Goal: Communication & Community: Answer question/provide support

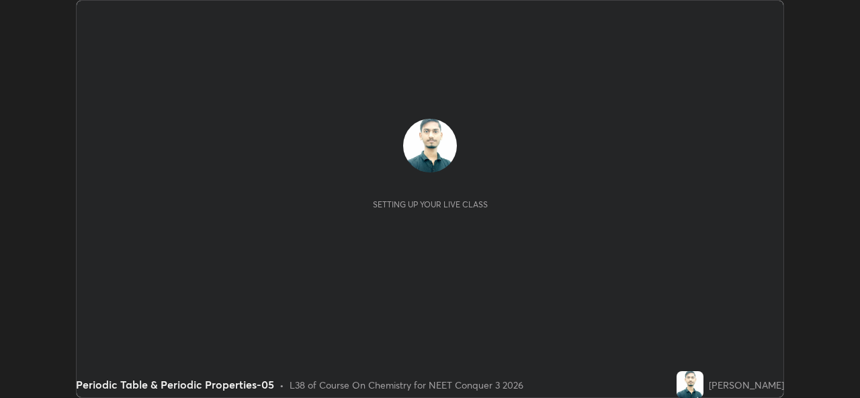
scroll to position [398, 859]
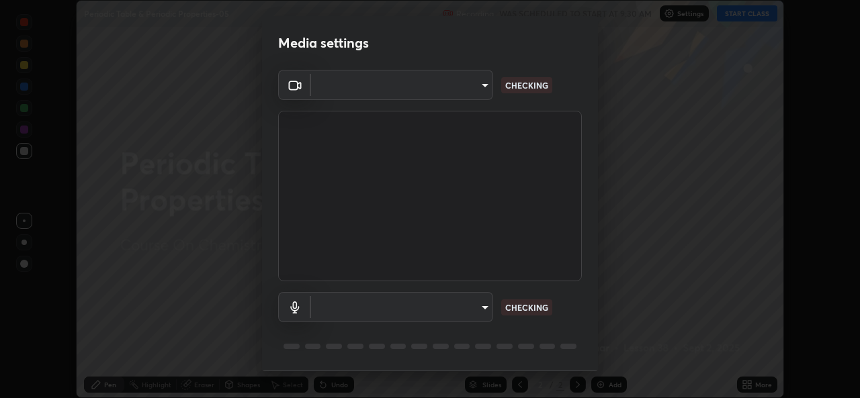
type input "1bae5219f2427241882c49d72a3831d91ccadfd921fc1ac5908e7a23ac13a840"
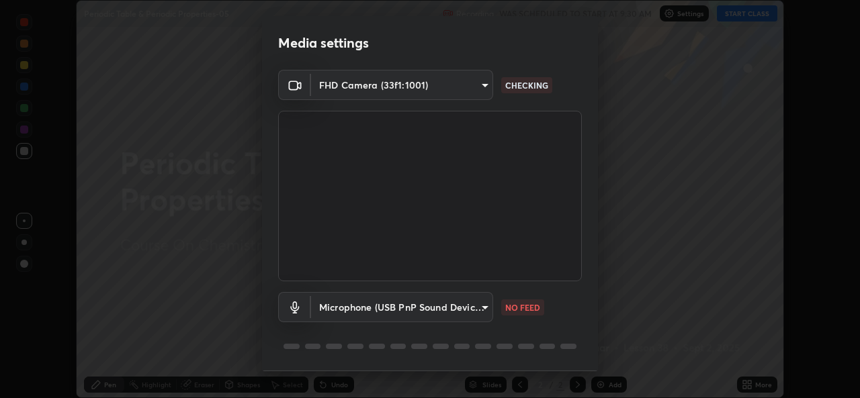
scroll to position [42, 0]
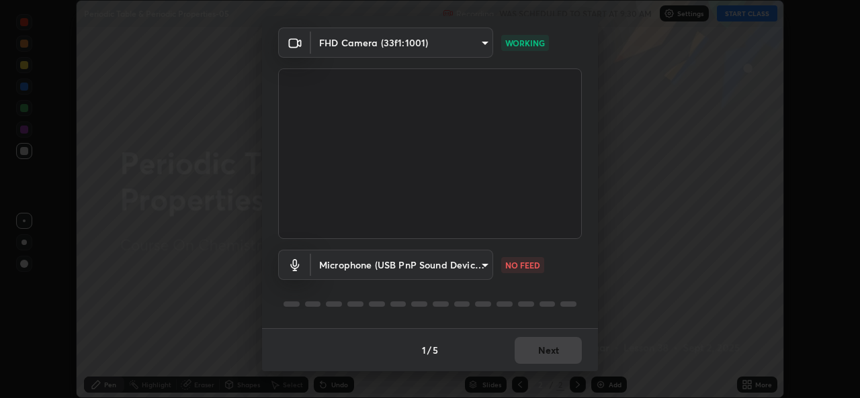
click at [472, 257] on body "Erase all Periodic Table & Periodic Properties-05 Recording WAS SCHEDULED TO ST…" at bounding box center [430, 199] width 860 height 398
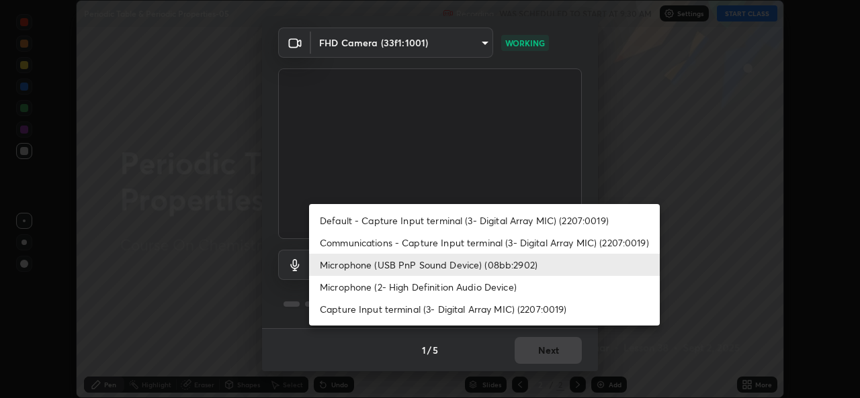
click at [495, 285] on li "Microphone (2- High Definition Audio Device)" at bounding box center [484, 287] width 351 height 22
type input "edb9b2b923e2e95d4b922bc063ce739172066975ce991596ad203c88d52e4082"
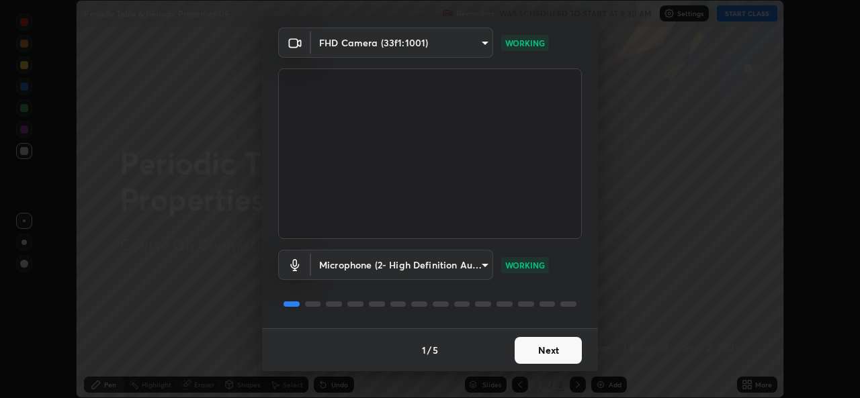
click at [561, 353] on button "Next" at bounding box center [547, 350] width 67 height 27
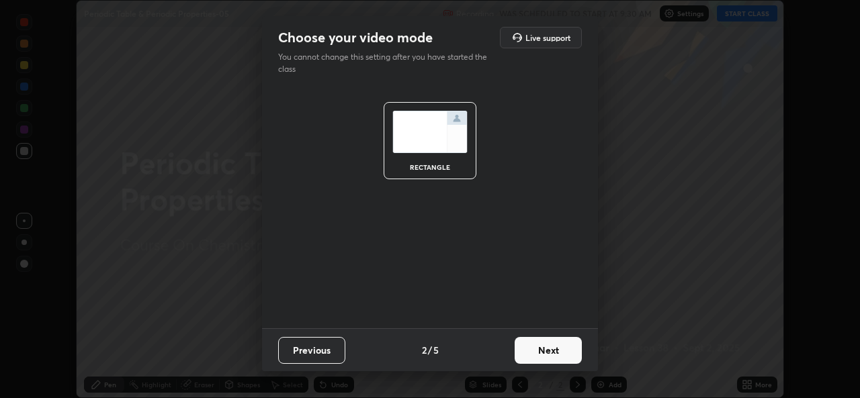
click at [564, 347] on button "Next" at bounding box center [547, 350] width 67 height 27
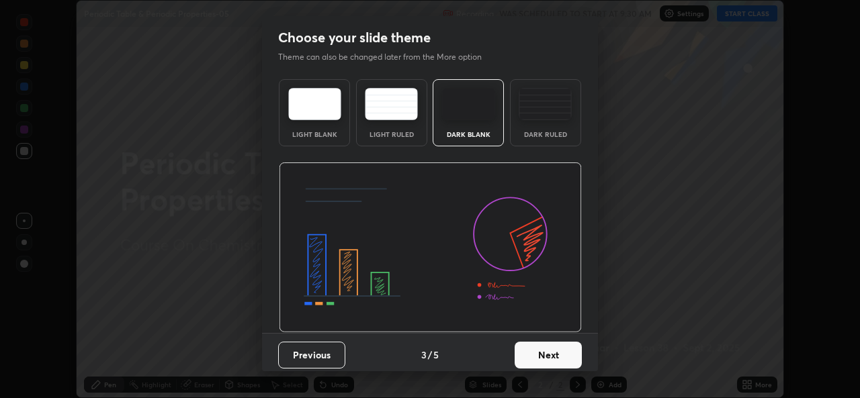
click at [570, 357] on button "Next" at bounding box center [547, 355] width 67 height 27
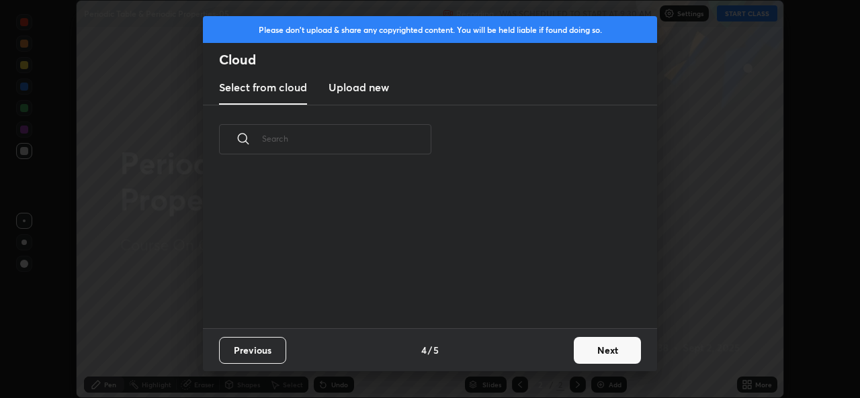
click at [602, 355] on button "Next" at bounding box center [607, 350] width 67 height 27
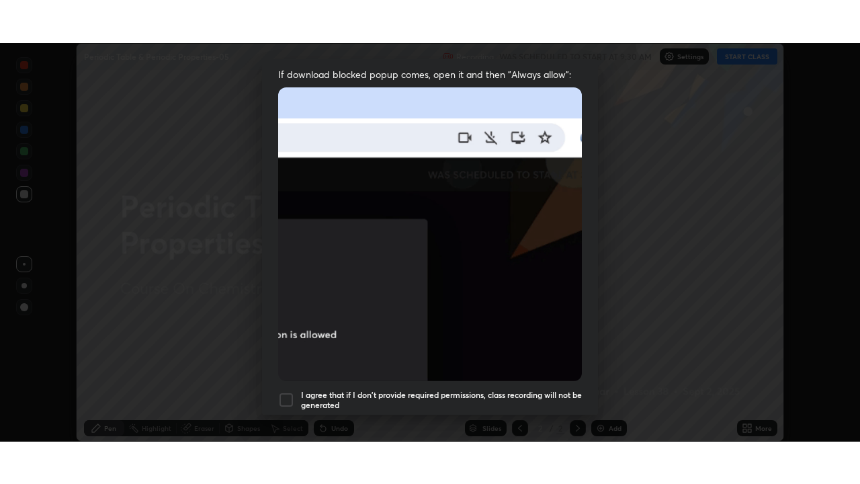
scroll to position [316, 0]
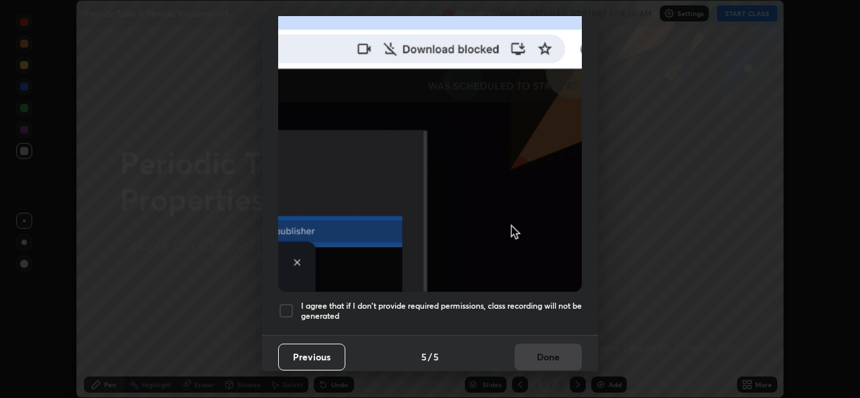
click at [572, 305] on h5 "I agree that if I don't provide required permissions, class recording will not …" at bounding box center [441, 311] width 281 height 21
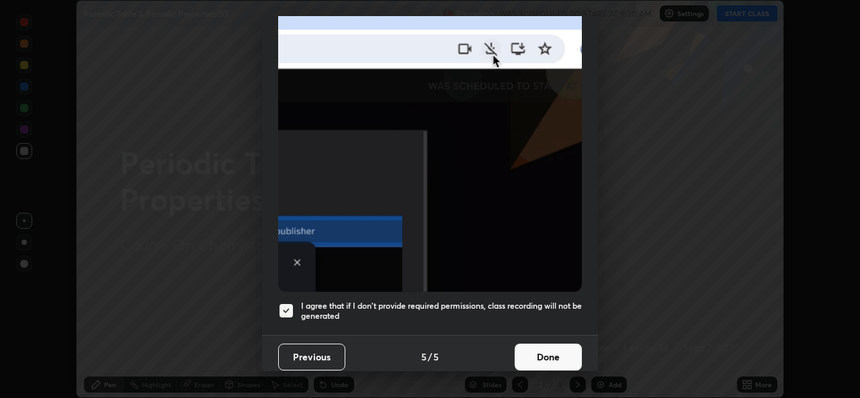
click at [557, 349] on button "Done" at bounding box center [547, 357] width 67 height 27
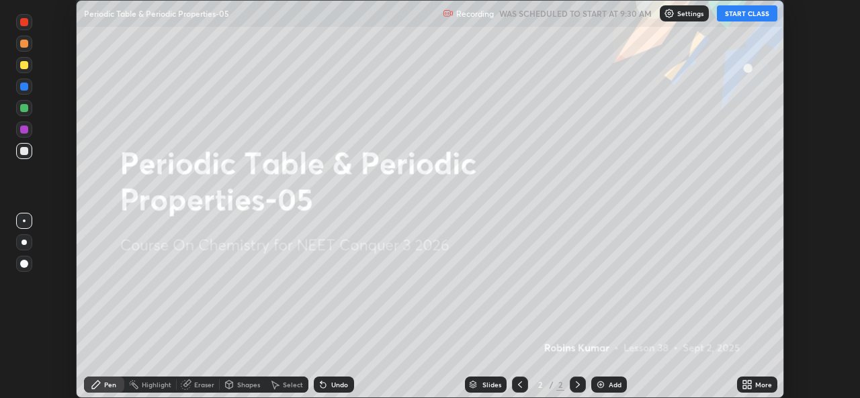
click at [761, 384] on div "More" at bounding box center [763, 384] width 17 height 7
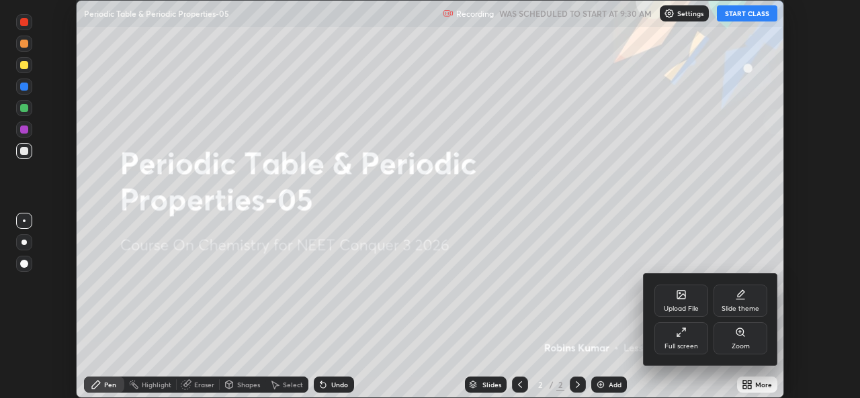
click at [678, 339] on div "Full screen" at bounding box center [681, 338] width 54 height 32
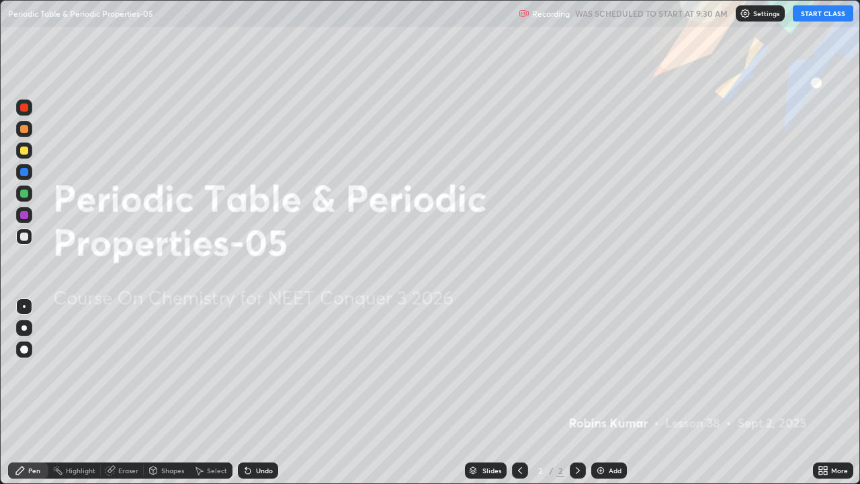
scroll to position [484, 860]
click at [815, 16] on button "START CLASS" at bounding box center [823, 13] width 60 height 16
click at [609, 398] on div "Add" at bounding box center [609, 470] width 36 height 16
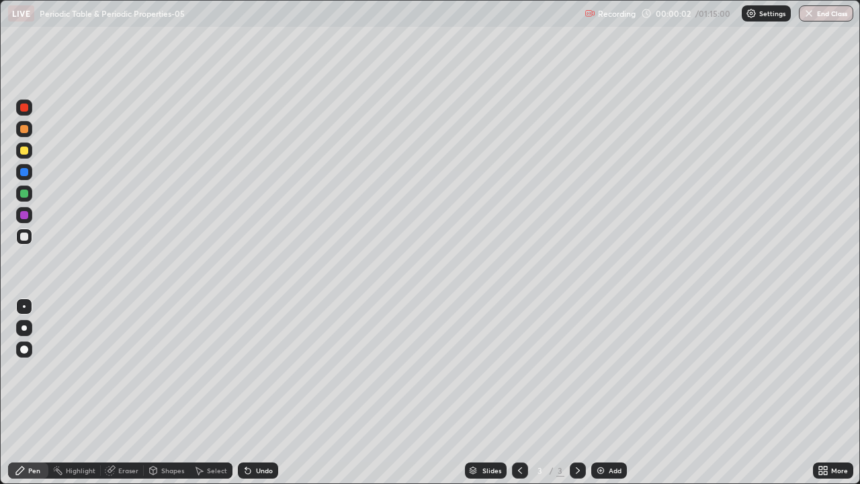
click at [606, 398] on div "Add" at bounding box center [609, 470] width 36 height 16
click at [602, 398] on img at bounding box center [600, 470] width 11 height 11
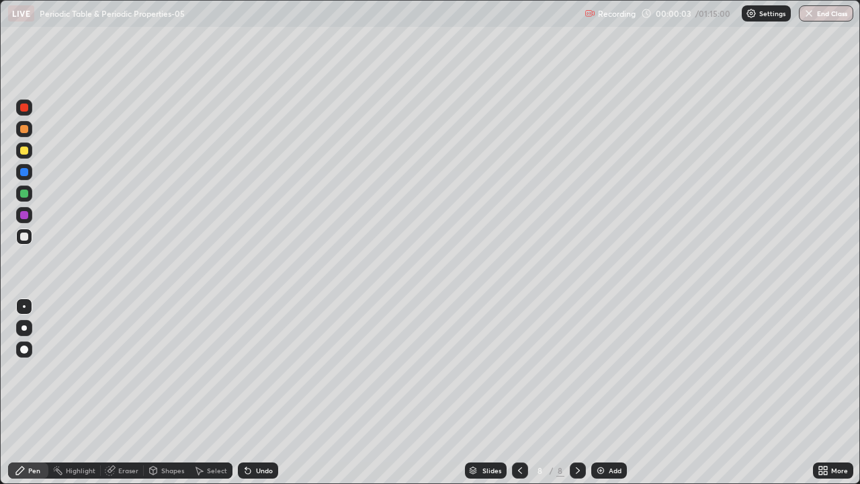
click at [599, 398] on div "Add" at bounding box center [609, 470] width 36 height 16
click at [601, 398] on div "Add" at bounding box center [609, 470] width 36 height 16
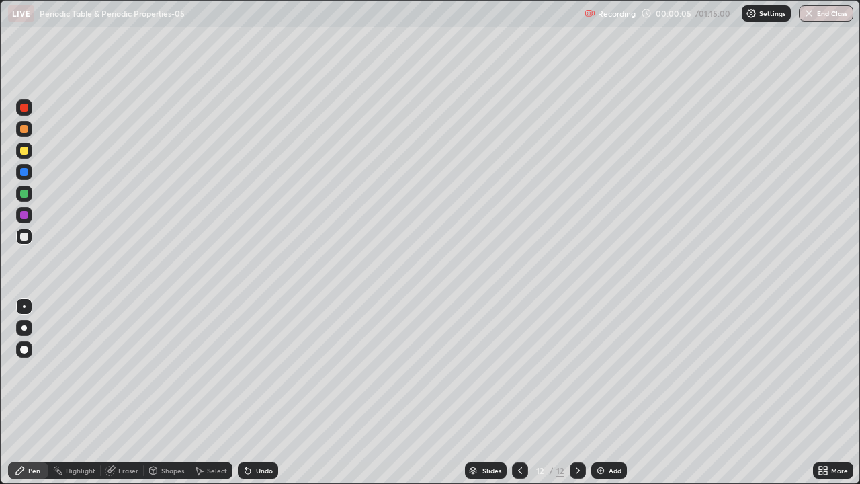
click at [601, 398] on div "Add" at bounding box center [609, 470] width 36 height 16
click at [520, 398] on icon at bounding box center [519, 470] width 11 height 11
click at [518, 398] on icon at bounding box center [519, 470] width 11 height 11
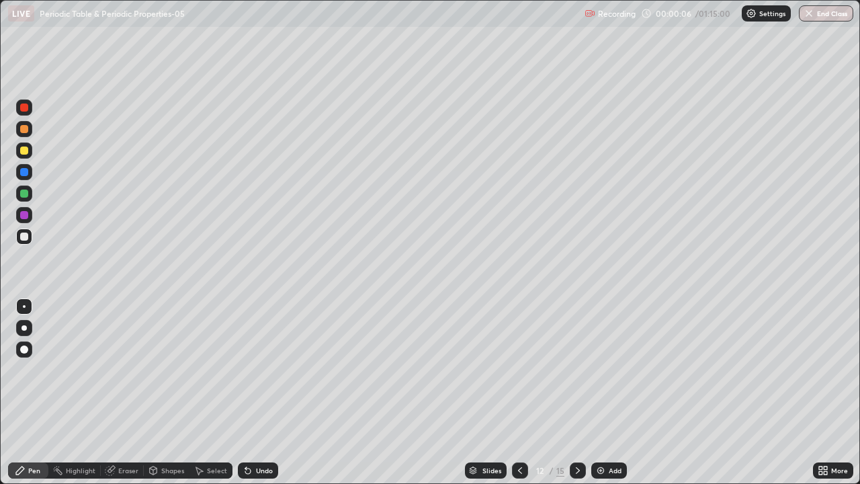
click at [518, 398] on icon at bounding box center [519, 470] width 11 height 11
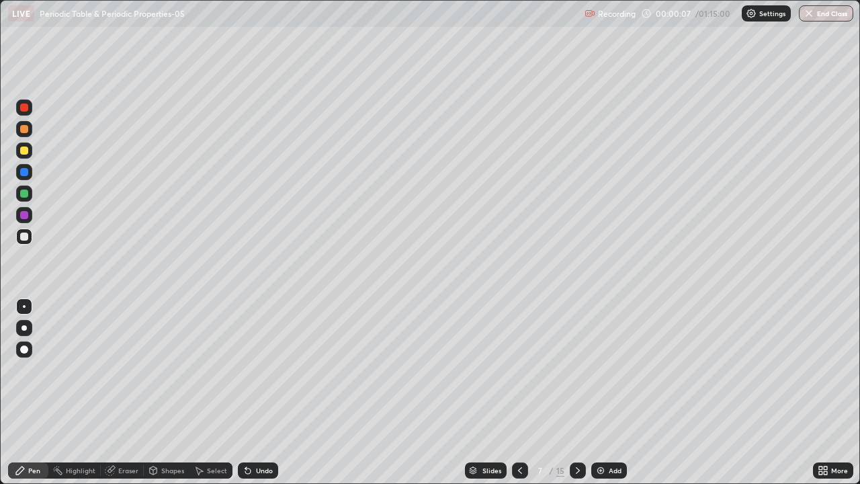
click at [518, 398] on icon at bounding box center [519, 470] width 11 height 11
click at [521, 398] on icon at bounding box center [519, 470] width 11 height 11
click at [518, 398] on icon at bounding box center [520, 470] width 4 height 7
click at [518, 398] on icon at bounding box center [519, 470] width 11 height 11
click at [25, 148] on div at bounding box center [24, 150] width 8 height 8
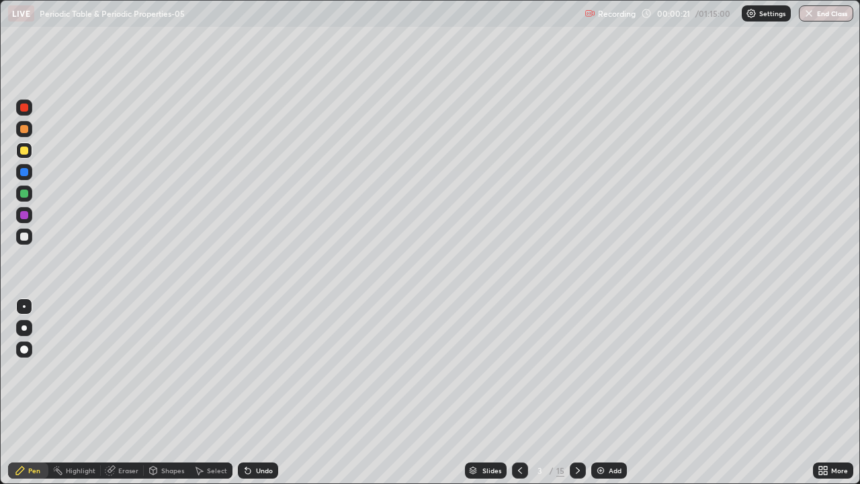
click at [26, 129] on div at bounding box center [24, 129] width 8 height 8
click at [24, 194] on div at bounding box center [24, 193] width 8 height 8
click at [26, 152] on div at bounding box center [24, 150] width 8 height 8
click at [24, 128] on div at bounding box center [24, 129] width 8 height 8
click at [27, 194] on div at bounding box center [24, 193] width 8 height 8
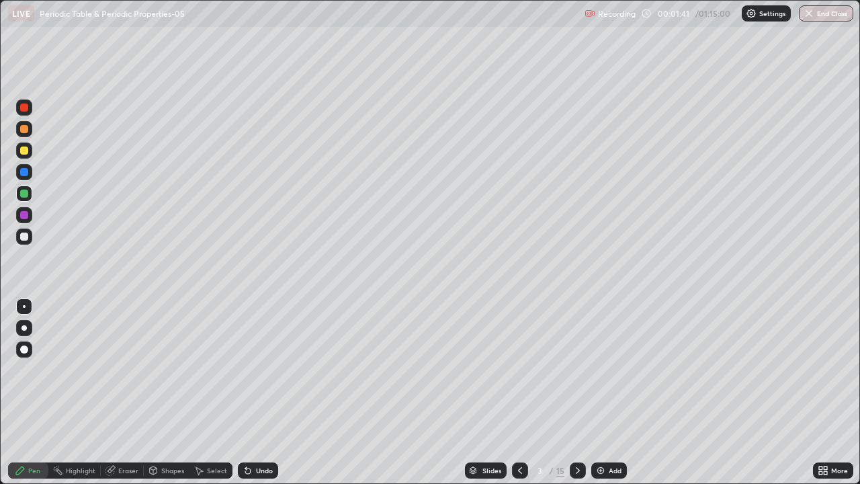
click at [30, 237] on div at bounding box center [24, 236] width 16 height 16
click at [24, 194] on div at bounding box center [24, 193] width 8 height 8
click at [126, 398] on div "Eraser" at bounding box center [128, 470] width 20 height 7
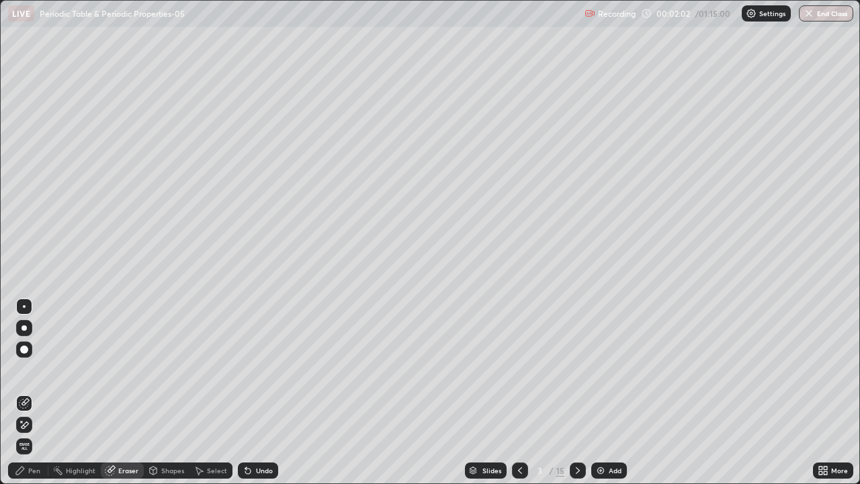
click at [256, 398] on div "Undo" at bounding box center [264, 470] width 17 height 7
click at [258, 398] on div "Undo" at bounding box center [264, 470] width 17 height 7
click at [30, 398] on div "Pen" at bounding box center [34, 470] width 12 height 7
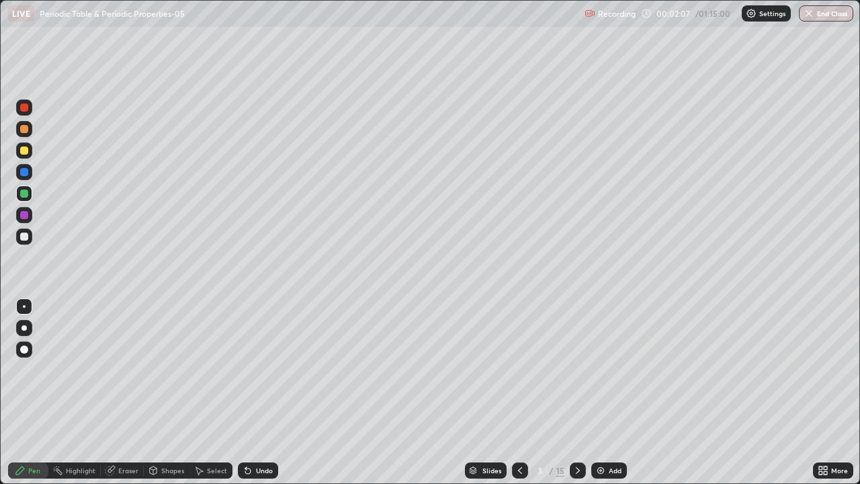
click at [26, 236] on div at bounding box center [24, 236] width 8 height 8
click at [24, 194] on div at bounding box center [24, 193] width 8 height 8
click at [27, 236] on div at bounding box center [24, 236] width 8 height 8
click at [26, 193] on div at bounding box center [24, 193] width 8 height 8
click at [261, 398] on div "Undo" at bounding box center [264, 470] width 17 height 7
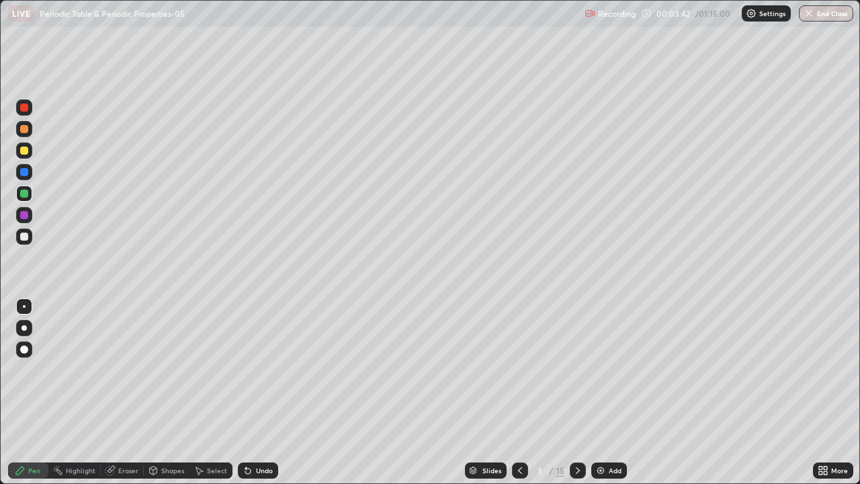
click at [27, 209] on div at bounding box center [24, 215] width 16 height 16
click at [26, 197] on div at bounding box center [24, 193] width 8 height 8
click at [26, 239] on div at bounding box center [24, 236] width 8 height 8
click at [24, 194] on div at bounding box center [24, 193] width 8 height 8
click at [29, 236] on div at bounding box center [24, 236] width 16 height 16
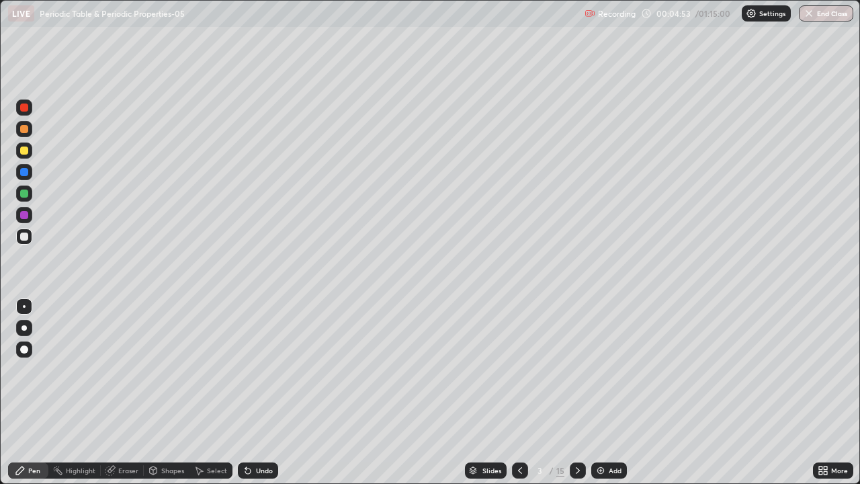
click at [26, 195] on div at bounding box center [24, 193] width 8 height 8
click at [28, 236] on div at bounding box center [24, 236] width 8 height 8
click at [25, 197] on div at bounding box center [24, 193] width 8 height 8
click at [253, 398] on div "Undo" at bounding box center [258, 470] width 40 height 16
click at [245, 398] on icon at bounding box center [245, 467] width 1 height 1
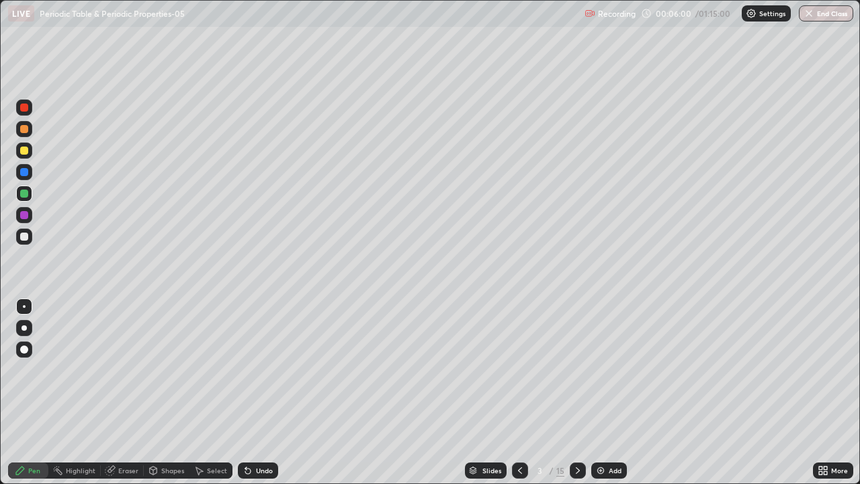
click at [26, 236] on div at bounding box center [24, 236] width 8 height 8
click at [24, 197] on div at bounding box center [24, 193] width 8 height 8
click at [30, 235] on div at bounding box center [24, 236] width 16 height 16
click at [21, 195] on div at bounding box center [24, 193] width 8 height 8
click at [24, 234] on div at bounding box center [24, 236] width 8 height 8
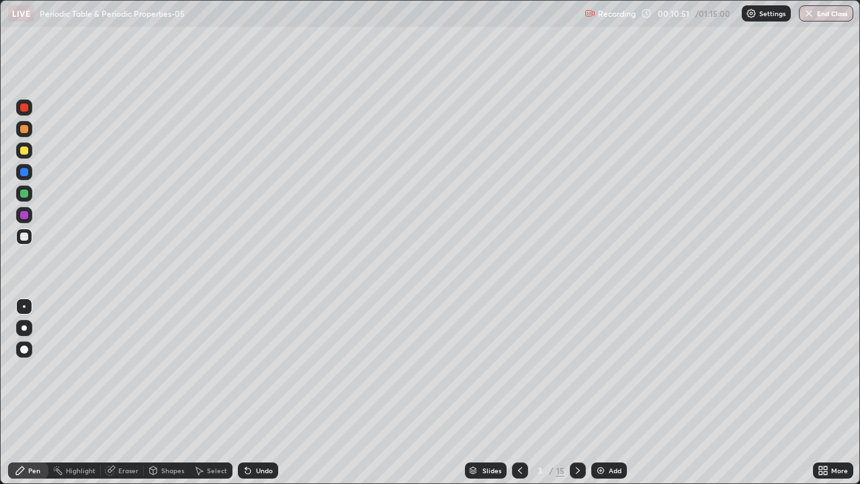
click at [259, 398] on div "Undo" at bounding box center [264, 470] width 17 height 7
click at [576, 398] on icon at bounding box center [577, 470] width 11 height 11
click at [25, 194] on div at bounding box center [24, 193] width 8 height 8
click at [30, 240] on div at bounding box center [24, 236] width 16 height 16
click at [22, 195] on div at bounding box center [24, 193] width 8 height 8
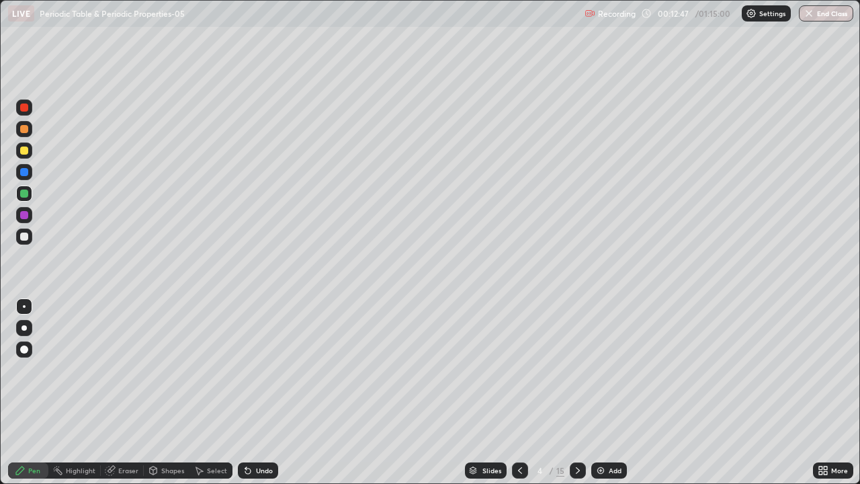
click at [27, 238] on div at bounding box center [24, 236] width 8 height 8
click at [265, 398] on div "Undo" at bounding box center [258, 470] width 40 height 16
click at [257, 398] on div "Undo" at bounding box center [264, 470] width 17 height 7
click at [27, 194] on div at bounding box center [24, 193] width 8 height 8
click at [30, 234] on div at bounding box center [24, 236] width 16 height 16
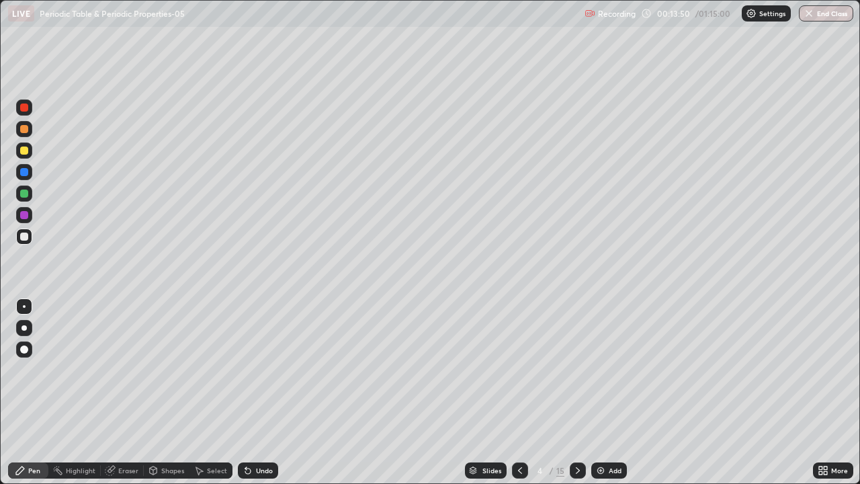
click at [26, 218] on div at bounding box center [24, 215] width 8 height 8
click at [21, 194] on div at bounding box center [24, 193] width 8 height 8
click at [26, 214] on div at bounding box center [24, 215] width 8 height 8
click at [251, 398] on icon at bounding box center [247, 470] width 11 height 11
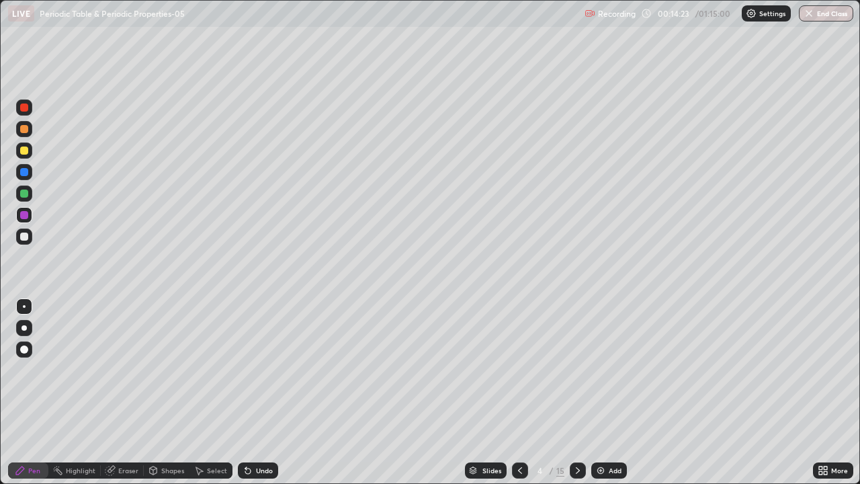
click at [265, 398] on div "Undo" at bounding box center [264, 470] width 17 height 7
click at [23, 195] on div at bounding box center [24, 193] width 8 height 8
click at [26, 234] on div at bounding box center [24, 236] width 8 height 8
click at [25, 195] on div at bounding box center [24, 193] width 8 height 8
click at [121, 398] on div "Eraser" at bounding box center [128, 470] width 20 height 7
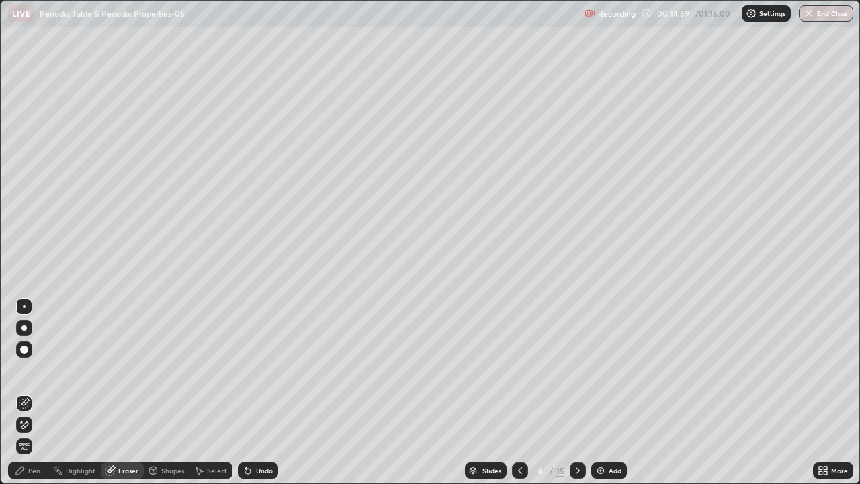
click at [36, 398] on div "Pen" at bounding box center [28, 470] width 40 height 16
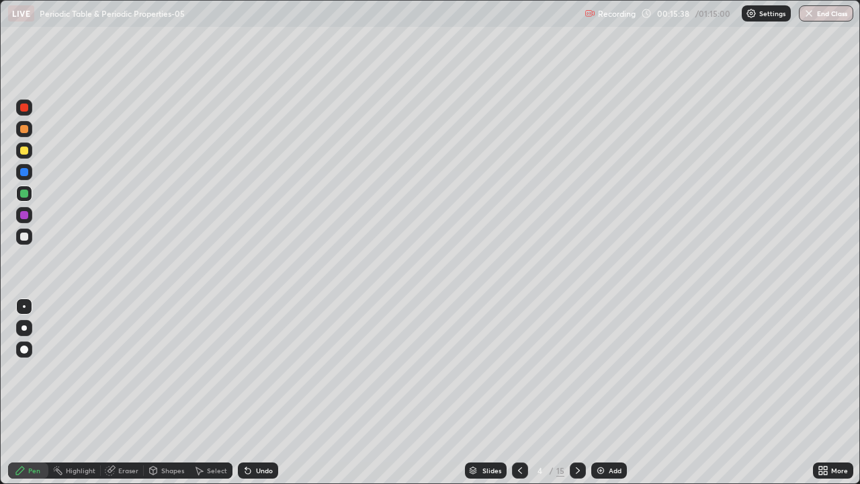
click at [28, 232] on div at bounding box center [24, 236] width 16 height 16
click at [261, 398] on div "Undo" at bounding box center [264, 470] width 17 height 7
click at [24, 193] on div at bounding box center [24, 193] width 8 height 8
click at [18, 238] on div at bounding box center [24, 236] width 16 height 16
click at [25, 196] on div at bounding box center [24, 193] width 8 height 8
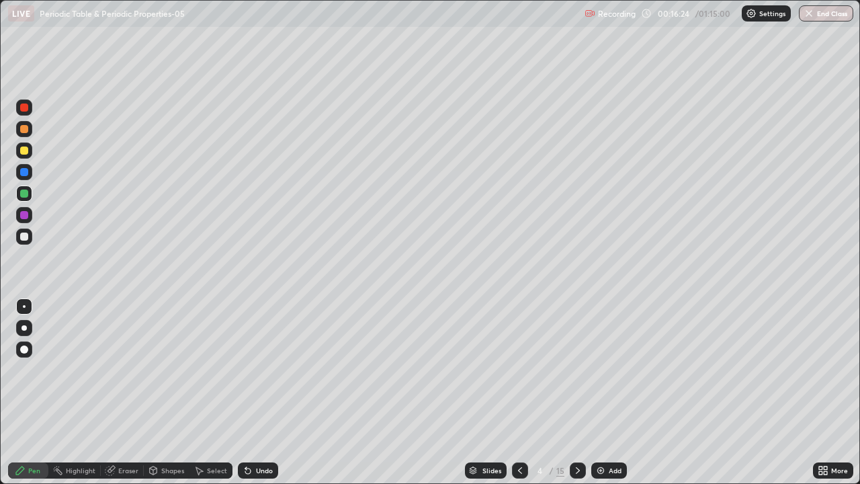
click at [31, 234] on div at bounding box center [24, 236] width 16 height 16
click at [249, 398] on icon at bounding box center [247, 470] width 11 height 11
click at [253, 398] on div "Undo" at bounding box center [258, 470] width 40 height 16
click at [24, 214] on div at bounding box center [24, 215] width 8 height 8
click at [22, 195] on div at bounding box center [24, 193] width 8 height 8
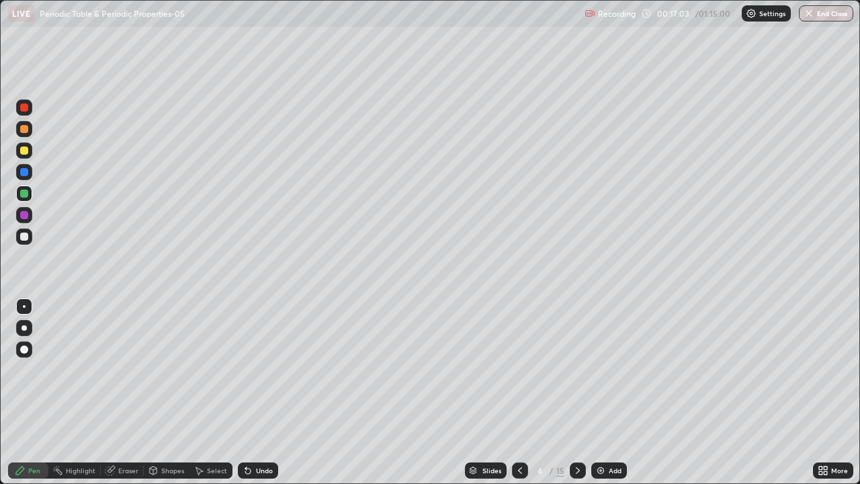
click at [22, 236] on div at bounding box center [24, 236] width 8 height 8
click at [24, 215] on div at bounding box center [24, 215] width 8 height 8
click at [23, 195] on div at bounding box center [24, 193] width 8 height 8
click at [22, 234] on div at bounding box center [24, 236] width 8 height 8
click at [24, 194] on div at bounding box center [24, 193] width 8 height 8
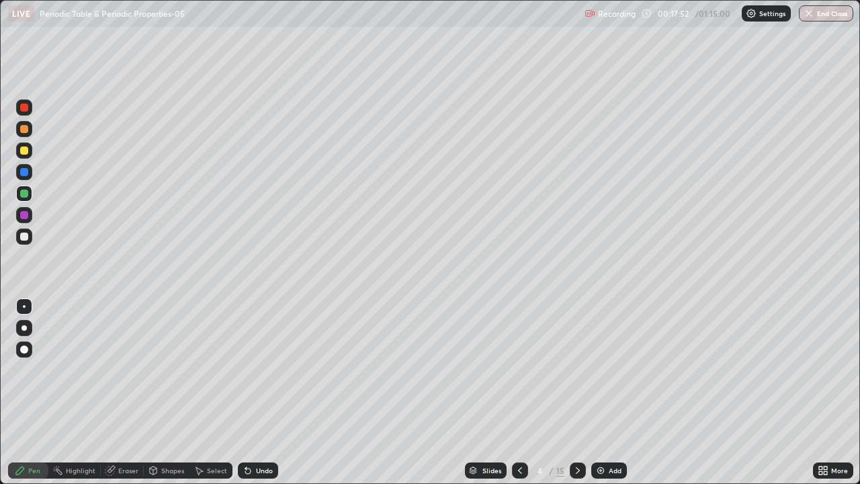
click at [260, 398] on div "Undo" at bounding box center [264, 470] width 17 height 7
click at [253, 398] on div "Undo" at bounding box center [258, 470] width 40 height 16
click at [31, 236] on div at bounding box center [24, 236] width 16 height 16
click at [268, 398] on div "Undo" at bounding box center [264, 470] width 17 height 7
click at [25, 216] on div at bounding box center [24, 215] width 8 height 8
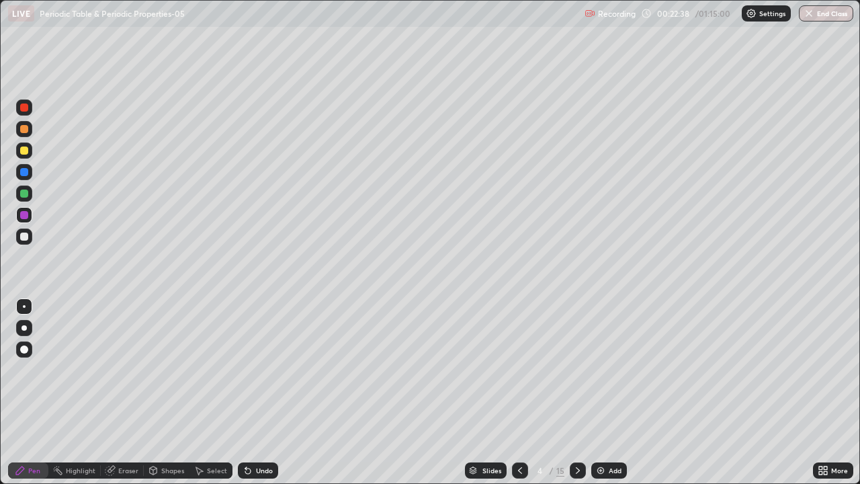
click at [518, 398] on icon at bounding box center [519, 470] width 11 height 11
click at [77, 398] on div "Highlight" at bounding box center [81, 470] width 30 height 7
click at [25, 152] on div at bounding box center [24, 150] width 8 height 8
click at [574, 398] on icon at bounding box center [577, 470] width 11 height 11
click at [10, 398] on div "Pen" at bounding box center [28, 470] width 40 height 16
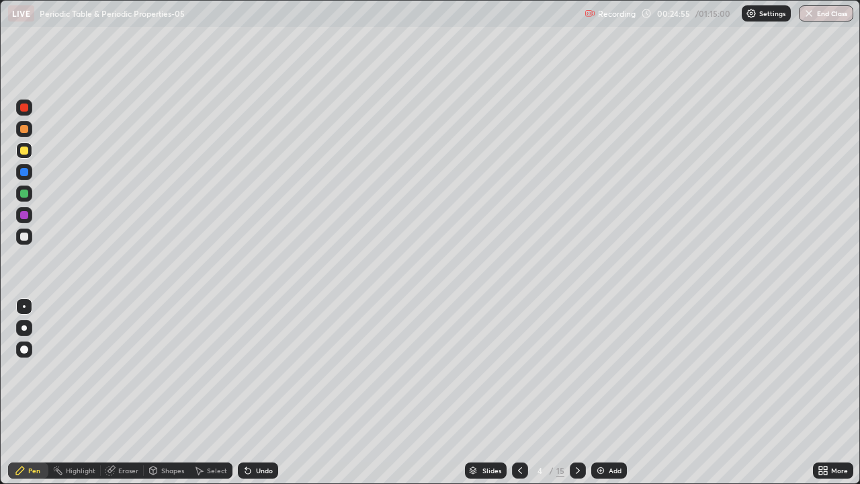
click at [21, 212] on div at bounding box center [24, 215] width 8 height 8
click at [76, 398] on div "Highlight" at bounding box center [81, 470] width 30 height 7
click at [15, 398] on icon at bounding box center [20, 470] width 11 height 11
click at [77, 398] on div "Highlight" at bounding box center [81, 470] width 30 height 7
click at [576, 398] on icon at bounding box center [577, 470] width 11 height 11
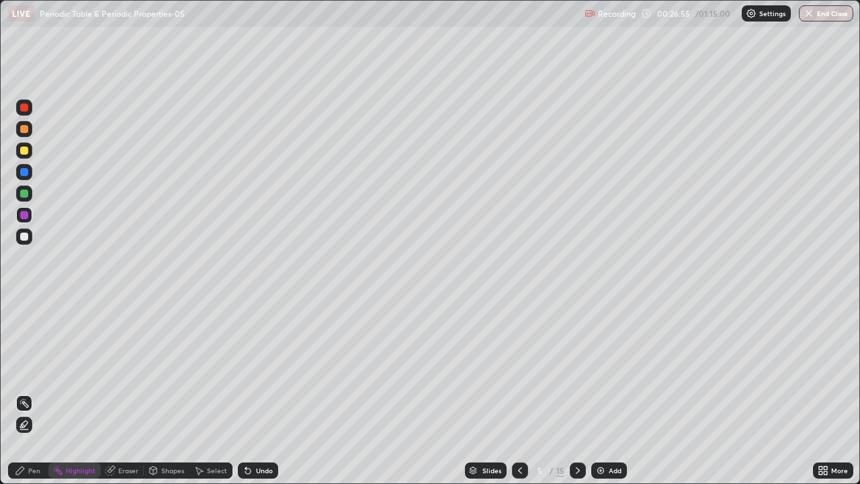
click at [28, 398] on div "Pen" at bounding box center [34, 470] width 12 height 7
click at [26, 130] on div at bounding box center [24, 129] width 8 height 8
click at [26, 150] on div at bounding box center [24, 150] width 8 height 8
click at [22, 236] on div at bounding box center [24, 236] width 8 height 8
click at [28, 213] on div at bounding box center [24, 215] width 8 height 8
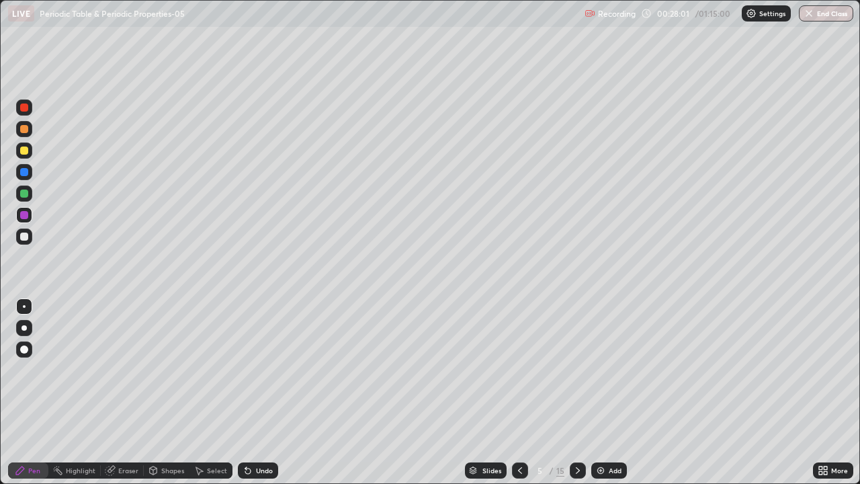
click at [27, 236] on div at bounding box center [24, 236] width 8 height 8
click at [24, 194] on div at bounding box center [24, 193] width 8 height 8
click at [27, 173] on div at bounding box center [24, 172] width 8 height 8
click at [27, 236] on div at bounding box center [24, 236] width 8 height 8
click at [26, 150] on div at bounding box center [24, 150] width 8 height 8
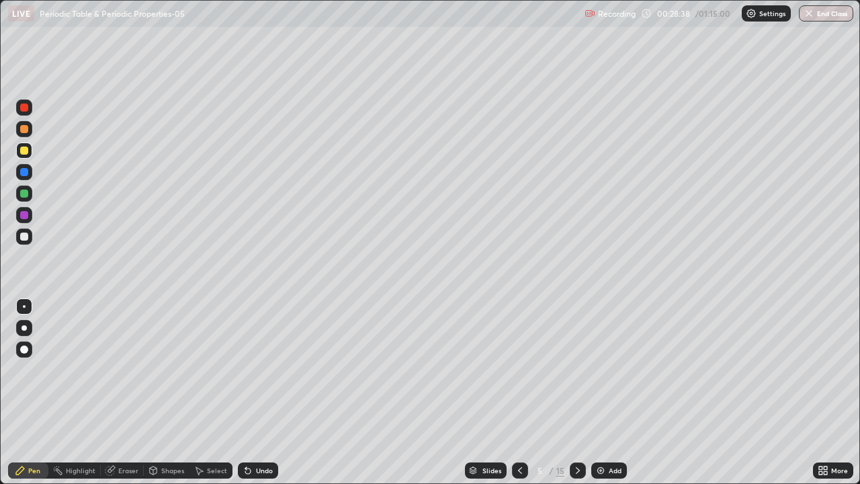
click at [28, 214] on div at bounding box center [24, 215] width 8 height 8
click at [27, 131] on div at bounding box center [24, 129] width 8 height 8
click at [24, 152] on div at bounding box center [24, 150] width 8 height 8
click at [22, 239] on div at bounding box center [24, 236] width 8 height 8
click at [24, 216] on div at bounding box center [24, 215] width 8 height 8
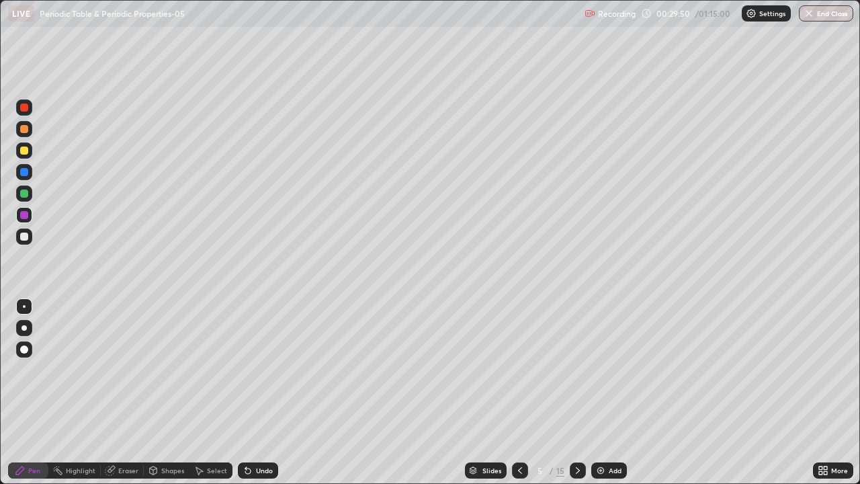
click at [32, 242] on div at bounding box center [24, 236] width 16 height 21
click at [24, 152] on div at bounding box center [24, 150] width 8 height 8
click at [27, 240] on div at bounding box center [24, 236] width 16 height 16
click at [26, 211] on div at bounding box center [24, 215] width 8 height 8
click at [256, 398] on div "Undo" at bounding box center [264, 470] width 17 height 7
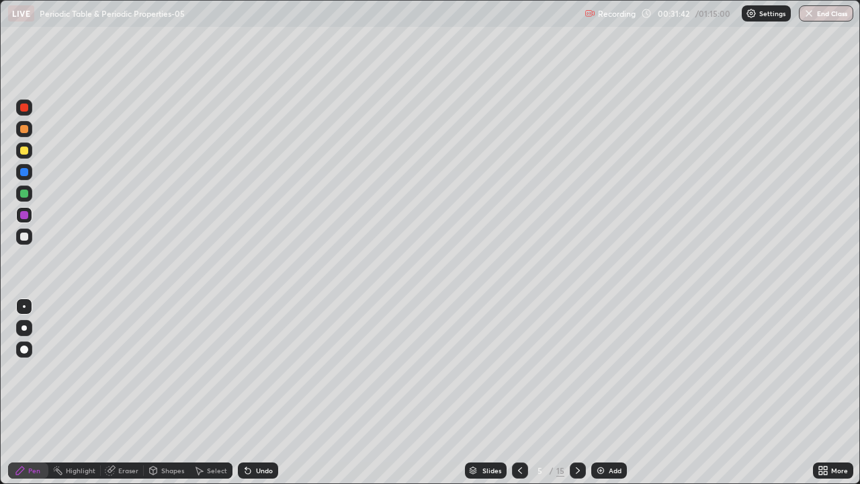
click at [255, 398] on div "Undo" at bounding box center [258, 470] width 40 height 16
click at [260, 398] on div "Undo" at bounding box center [264, 470] width 17 height 7
click at [261, 398] on div "Undo" at bounding box center [264, 470] width 17 height 7
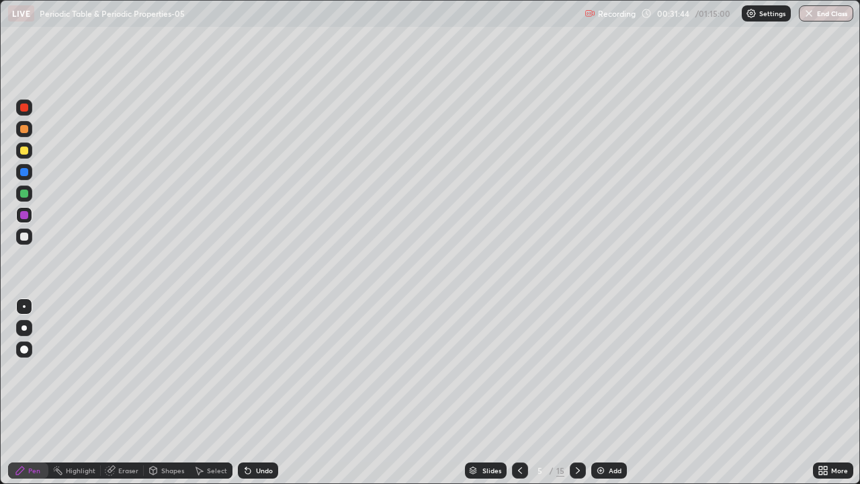
click at [261, 398] on div "Undo" at bounding box center [264, 470] width 17 height 7
click at [264, 398] on div "Undo" at bounding box center [264, 470] width 17 height 7
click at [268, 398] on div "Undo" at bounding box center [264, 470] width 17 height 7
click at [270, 398] on div "Undo" at bounding box center [264, 470] width 17 height 7
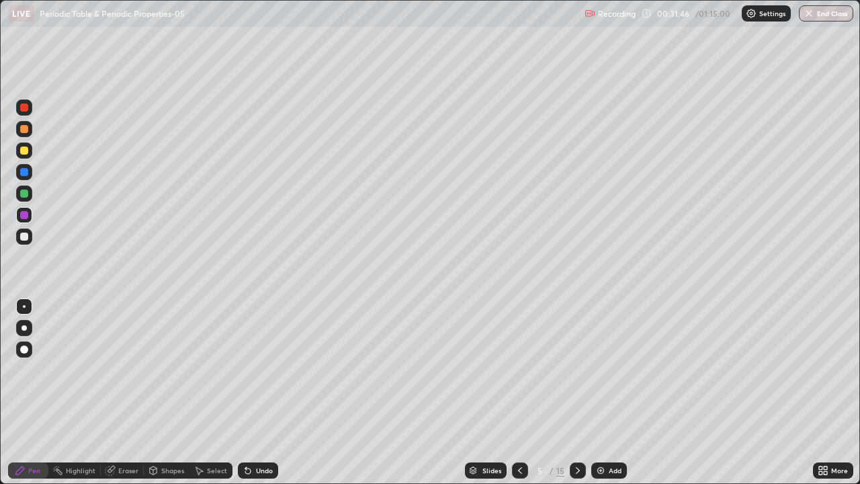
click at [271, 398] on div "Undo" at bounding box center [258, 470] width 40 height 16
click at [28, 220] on div at bounding box center [24, 215] width 16 height 16
click at [27, 193] on div at bounding box center [24, 193] width 8 height 8
click at [255, 398] on div "Undo" at bounding box center [258, 470] width 40 height 16
click at [258, 398] on div "Undo" at bounding box center [264, 470] width 17 height 7
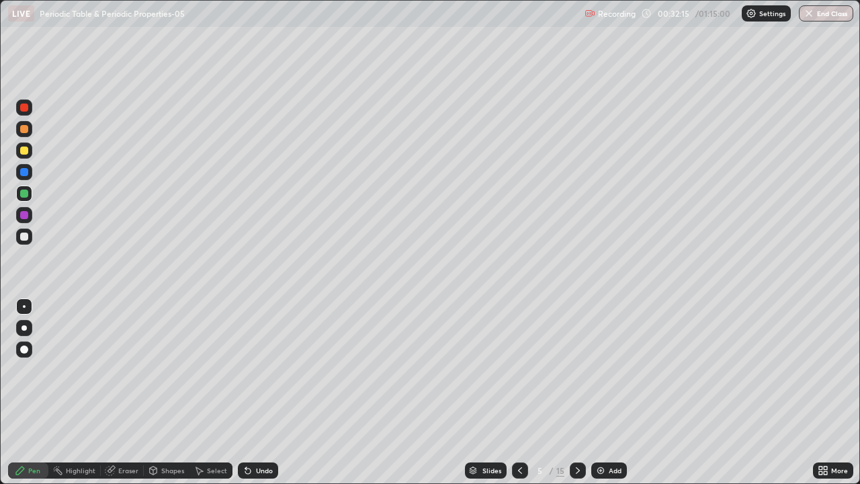
click at [259, 398] on div "Undo" at bounding box center [264, 470] width 17 height 7
click at [258, 398] on div "Undo" at bounding box center [258, 470] width 40 height 16
click at [263, 398] on div "Undo" at bounding box center [258, 470] width 40 height 16
click at [25, 150] on div at bounding box center [24, 150] width 8 height 8
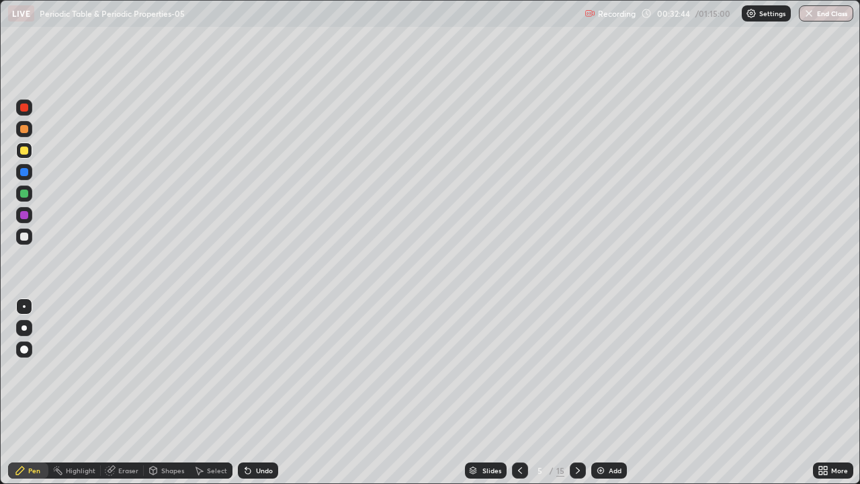
click at [262, 398] on div "Undo" at bounding box center [264, 470] width 17 height 7
click at [269, 398] on div "Undo" at bounding box center [258, 470] width 40 height 16
click at [25, 240] on div at bounding box center [24, 236] width 8 height 8
click at [574, 398] on icon at bounding box center [577, 470] width 11 height 11
click at [24, 152] on div at bounding box center [24, 150] width 8 height 8
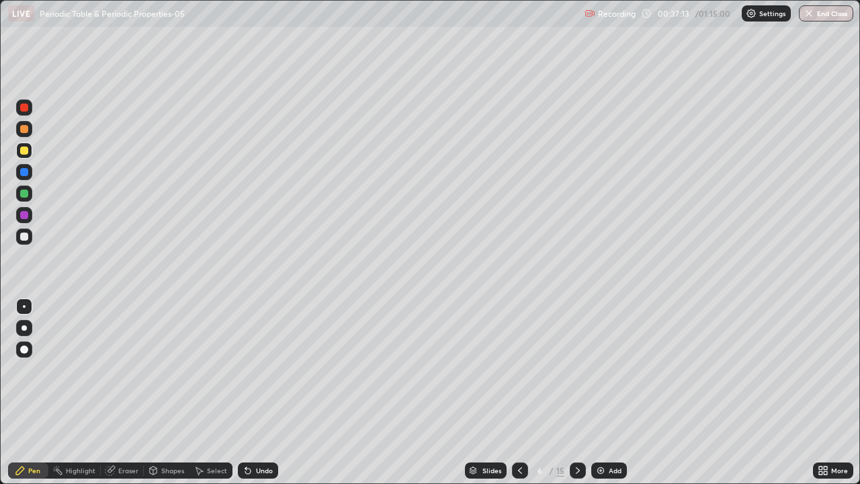
click at [26, 234] on div at bounding box center [24, 236] width 8 height 8
click at [518, 398] on icon at bounding box center [519, 470] width 11 height 11
click at [576, 398] on icon at bounding box center [577, 470] width 11 height 11
click at [253, 398] on div "Undo" at bounding box center [258, 470] width 40 height 16
click at [252, 398] on div "Undo" at bounding box center [258, 470] width 40 height 16
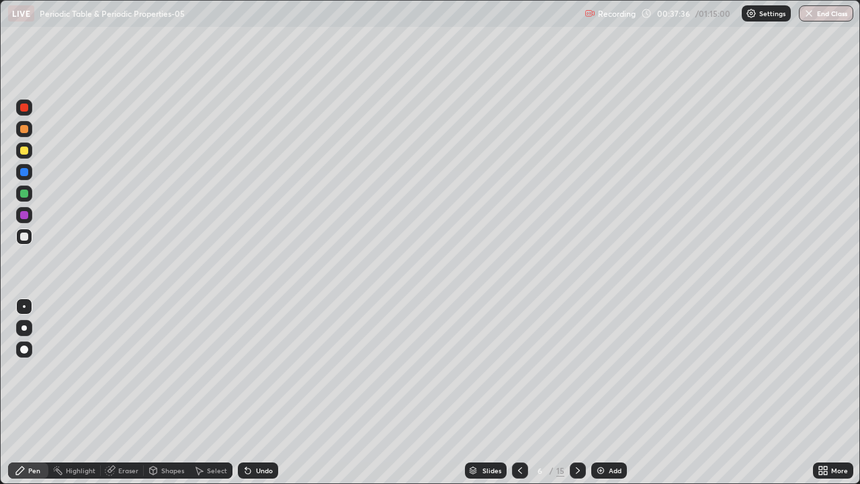
click at [252, 398] on div "Undo" at bounding box center [258, 470] width 40 height 16
click at [253, 398] on div "Undo" at bounding box center [258, 470] width 40 height 16
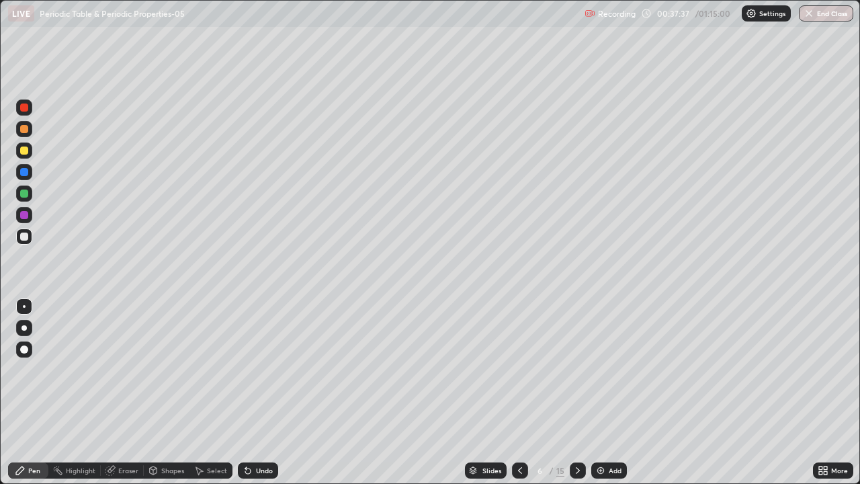
click at [253, 398] on div "Undo" at bounding box center [258, 470] width 40 height 16
click at [252, 398] on div "Undo" at bounding box center [258, 470] width 40 height 16
click at [251, 398] on div "Undo" at bounding box center [258, 470] width 40 height 16
click at [253, 398] on div "Undo" at bounding box center [255, 470] width 46 height 27
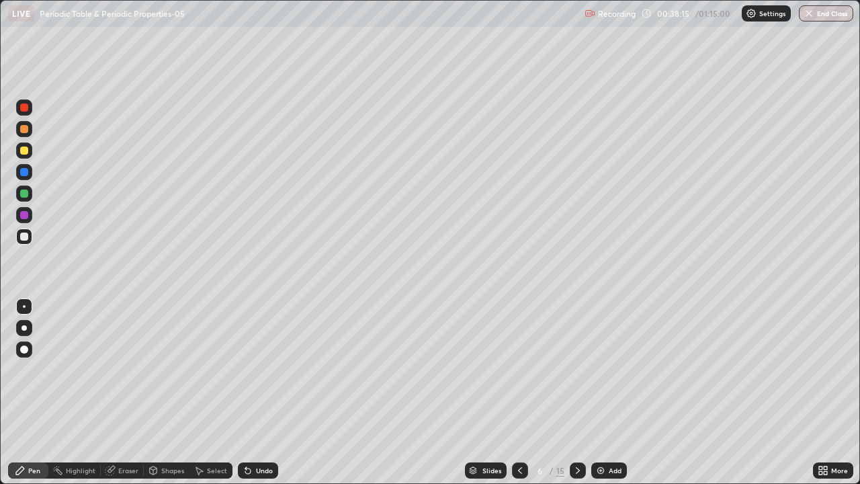
click at [249, 398] on div "Undo" at bounding box center [255, 470] width 46 height 27
click at [30, 191] on div at bounding box center [24, 193] width 16 height 16
click at [26, 237] on div at bounding box center [24, 236] width 8 height 8
click at [30, 175] on div at bounding box center [24, 172] width 16 height 16
click at [23, 130] on div at bounding box center [24, 129] width 8 height 8
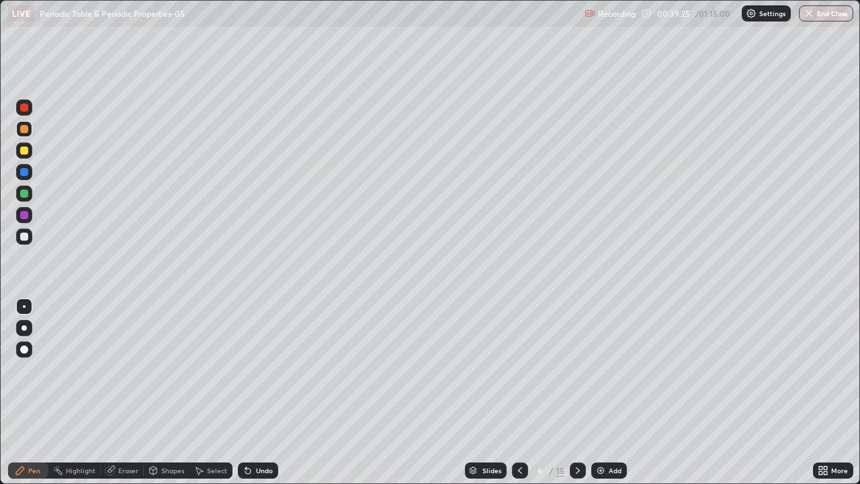
click at [23, 193] on div at bounding box center [24, 193] width 8 height 8
click at [167, 398] on div "Shapes" at bounding box center [172, 470] width 23 height 7
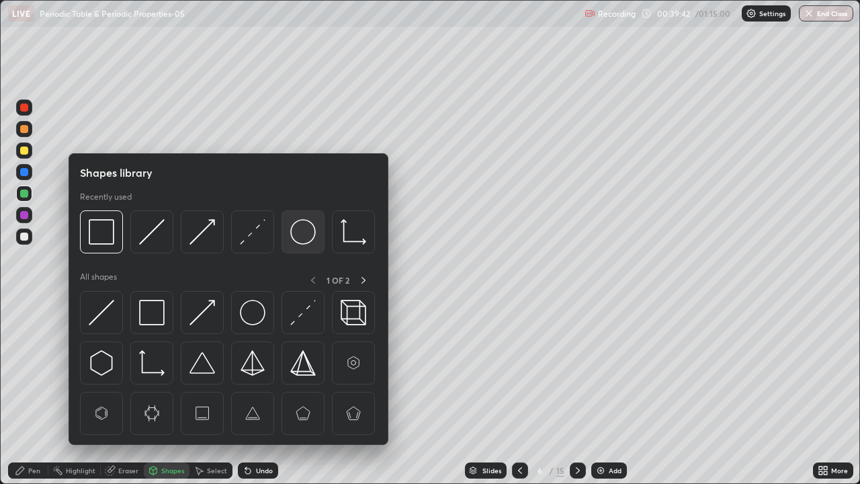
click at [293, 239] on img at bounding box center [303, 232] width 26 height 26
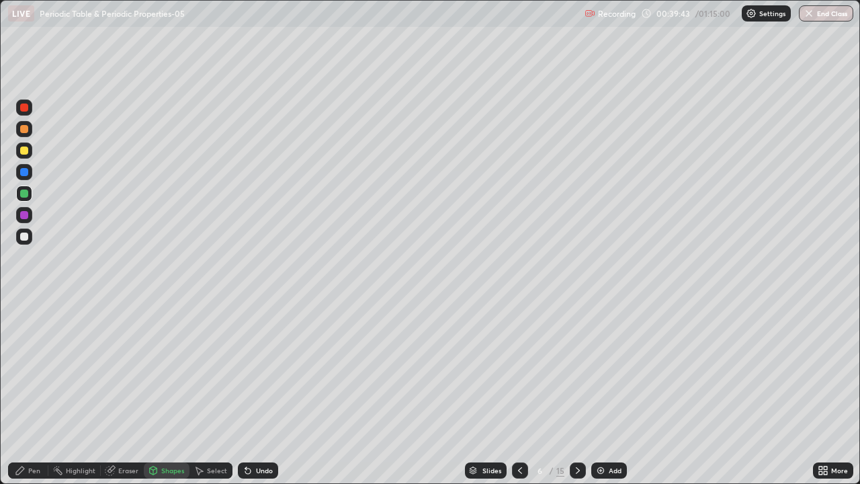
click at [23, 215] on div at bounding box center [24, 215] width 8 height 8
click at [26, 132] on div at bounding box center [24, 129] width 8 height 8
click at [27, 154] on div at bounding box center [24, 150] width 16 height 16
click at [24, 109] on div at bounding box center [24, 107] width 8 height 8
click at [28, 398] on div "Pen" at bounding box center [34, 470] width 12 height 7
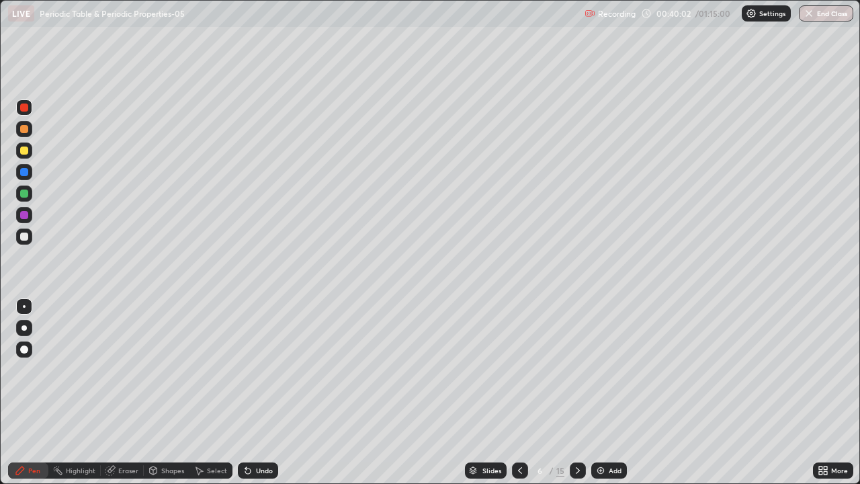
click at [171, 398] on div "Shapes" at bounding box center [172, 470] width 23 height 7
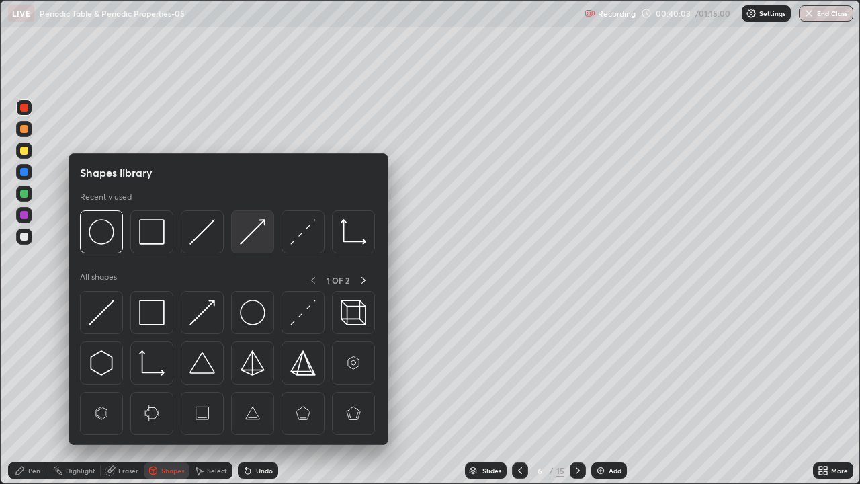
click at [242, 242] on img at bounding box center [253, 232] width 26 height 26
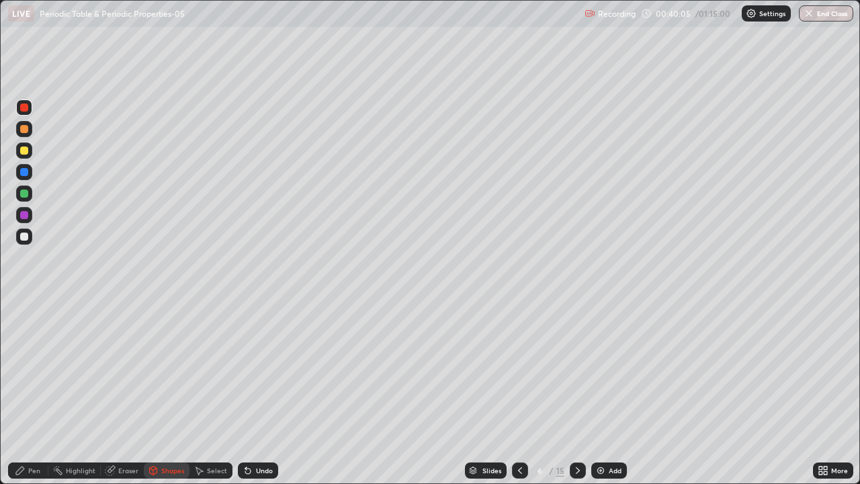
click at [24, 234] on div at bounding box center [24, 236] width 8 height 8
click at [26, 153] on div at bounding box center [24, 150] width 8 height 8
click at [36, 398] on div "Pen" at bounding box center [34, 470] width 12 height 7
click at [26, 214] on div at bounding box center [24, 215] width 8 height 8
click at [251, 398] on icon at bounding box center [247, 470] width 11 height 11
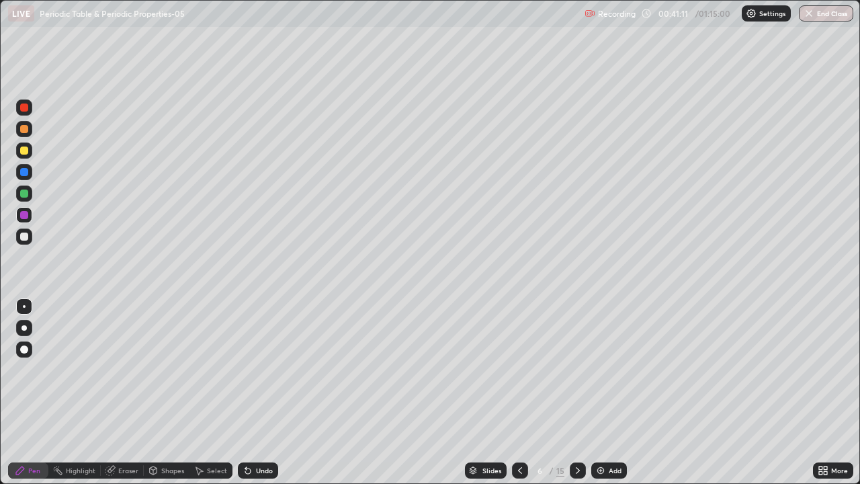
click at [24, 174] on div at bounding box center [24, 172] width 8 height 8
click at [173, 398] on div "Shapes" at bounding box center [172, 470] width 23 height 7
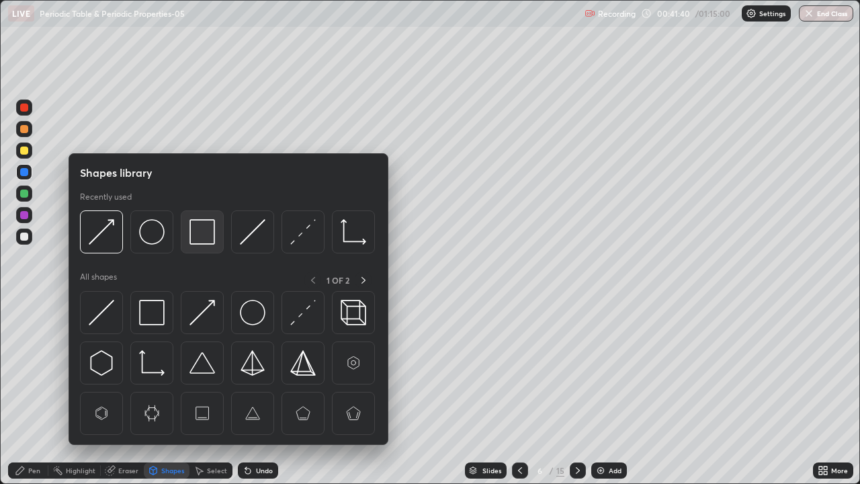
click at [205, 239] on img at bounding box center [202, 232] width 26 height 26
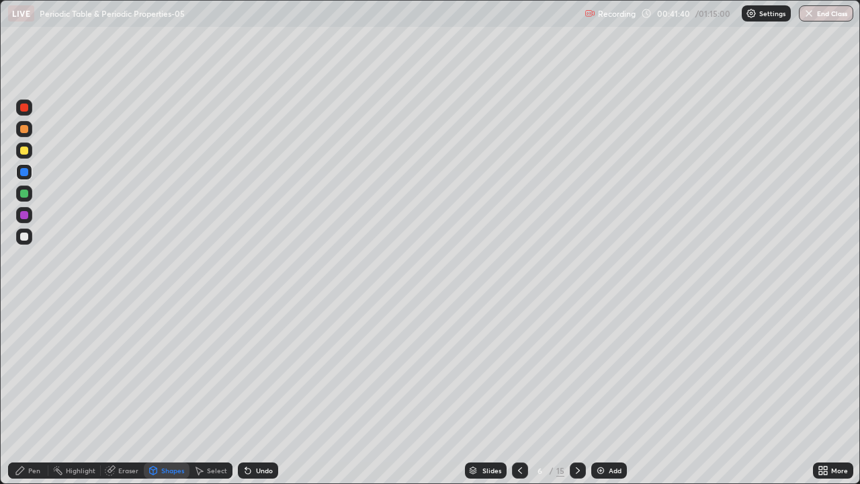
click at [26, 150] on div at bounding box center [24, 150] width 8 height 8
click at [24, 155] on div at bounding box center [24, 150] width 16 height 16
click at [28, 398] on div "Pen" at bounding box center [28, 470] width 40 height 16
click at [28, 234] on div at bounding box center [24, 236] width 16 height 16
click at [26, 212] on div at bounding box center [24, 215] width 8 height 8
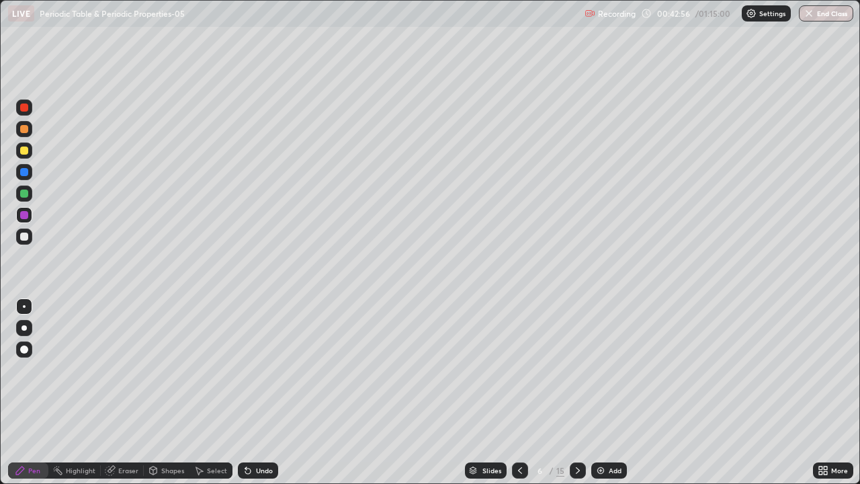
click at [27, 191] on div at bounding box center [24, 193] width 8 height 8
click at [30, 217] on div at bounding box center [24, 215] width 16 height 16
click at [26, 152] on div at bounding box center [24, 150] width 8 height 8
click at [576, 398] on icon at bounding box center [578, 470] width 4 height 7
click at [517, 398] on div at bounding box center [520, 470] width 16 height 16
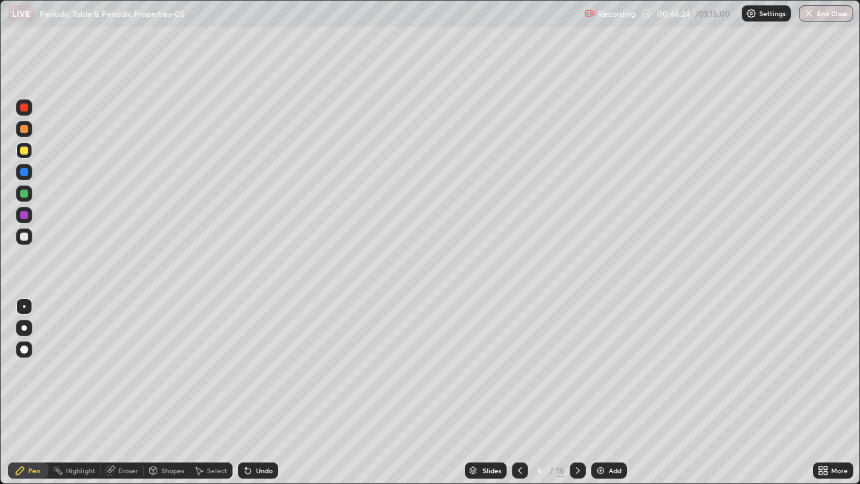
click at [577, 398] on icon at bounding box center [577, 470] width 11 height 11
click at [25, 152] on div at bounding box center [24, 150] width 8 height 8
click at [27, 237] on div at bounding box center [24, 236] width 8 height 8
click at [256, 398] on div "Undo" at bounding box center [264, 470] width 17 height 7
click at [269, 398] on div "Undo" at bounding box center [264, 470] width 17 height 7
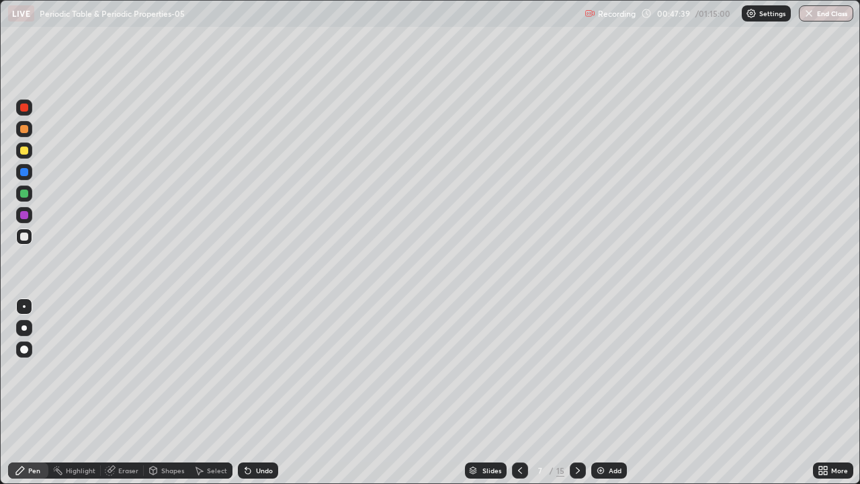
click at [25, 193] on div at bounding box center [24, 193] width 8 height 8
click at [27, 171] on div at bounding box center [24, 172] width 8 height 8
click at [245, 398] on icon at bounding box center [245, 467] width 1 height 1
click at [242, 398] on div "Undo" at bounding box center [258, 470] width 40 height 16
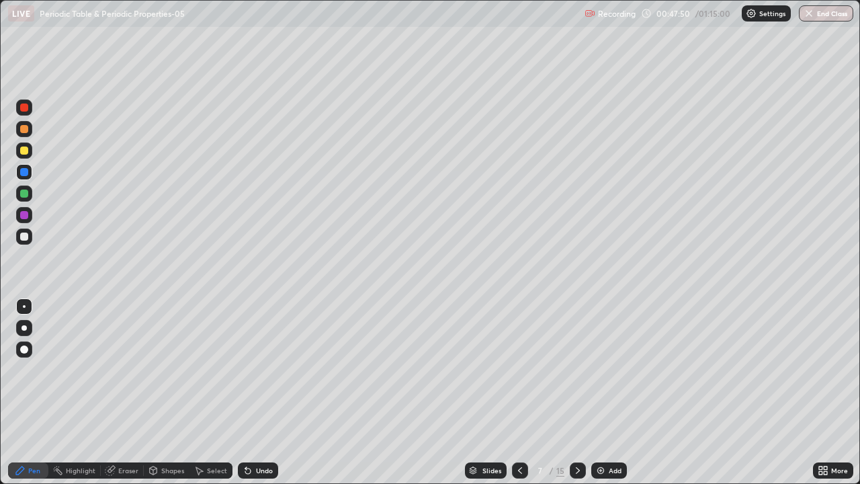
click at [240, 398] on div "Undo" at bounding box center [258, 470] width 40 height 16
click at [22, 149] on div at bounding box center [24, 150] width 8 height 8
click at [26, 215] on div at bounding box center [24, 215] width 8 height 8
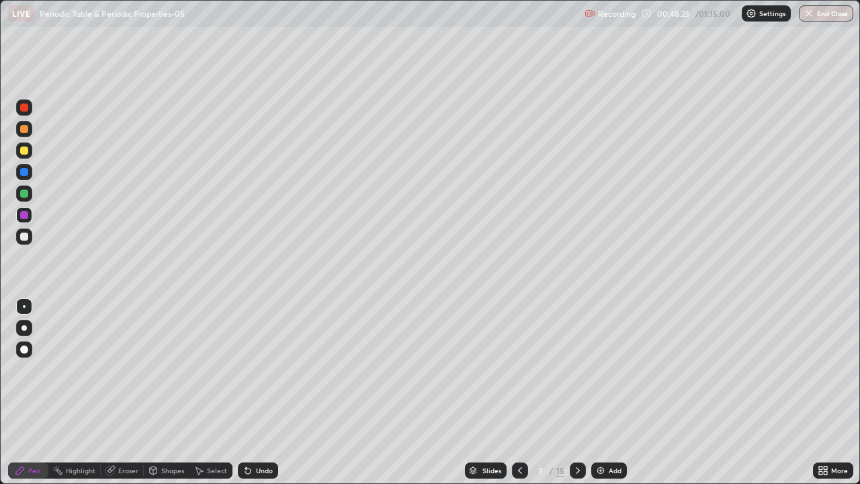
click at [25, 150] on div at bounding box center [24, 150] width 8 height 8
click at [28, 216] on div at bounding box center [24, 215] width 8 height 8
click at [25, 152] on div at bounding box center [24, 150] width 8 height 8
click at [23, 235] on div at bounding box center [24, 236] width 8 height 8
click at [23, 114] on div at bounding box center [24, 107] width 16 height 16
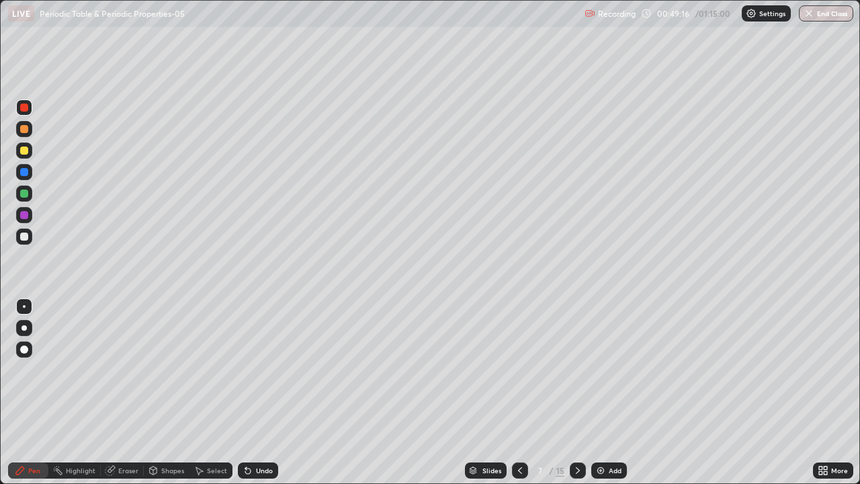
click at [207, 398] on div "Select" at bounding box center [217, 470] width 20 height 7
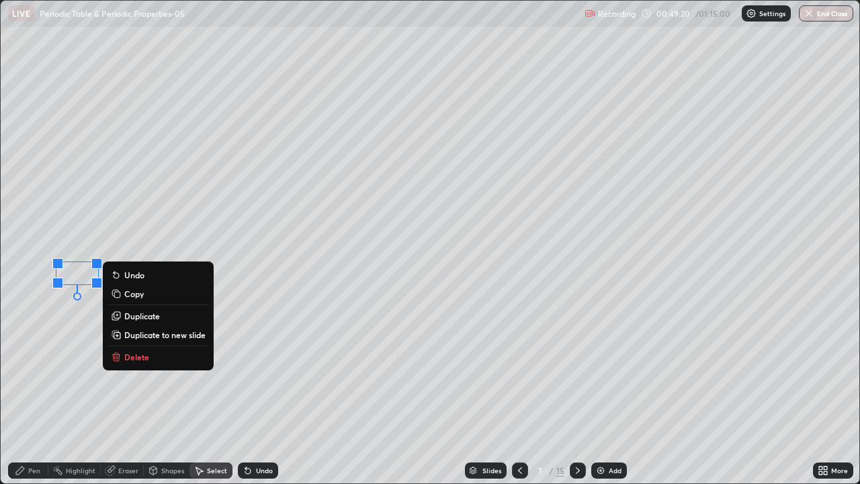
click at [58, 318] on div "0 ° Undo Copy Duplicate Duplicate to new slide Delete" at bounding box center [430, 242] width 858 height 482
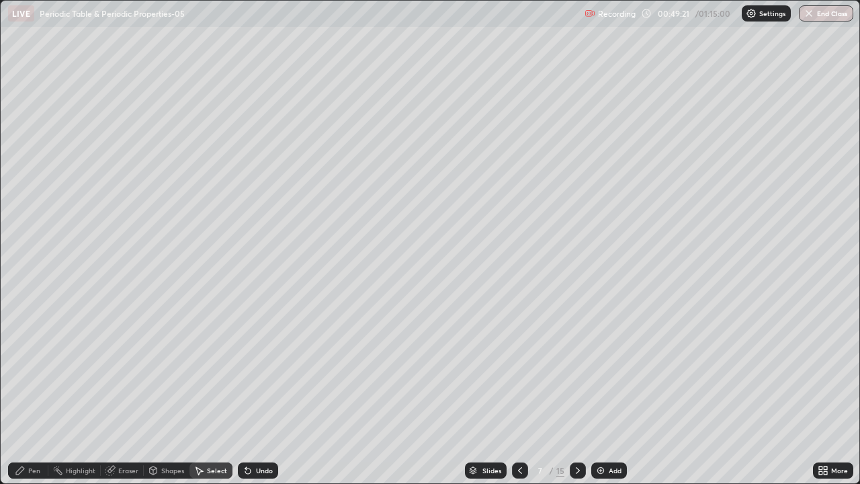
click at [20, 398] on icon at bounding box center [20, 470] width 8 height 8
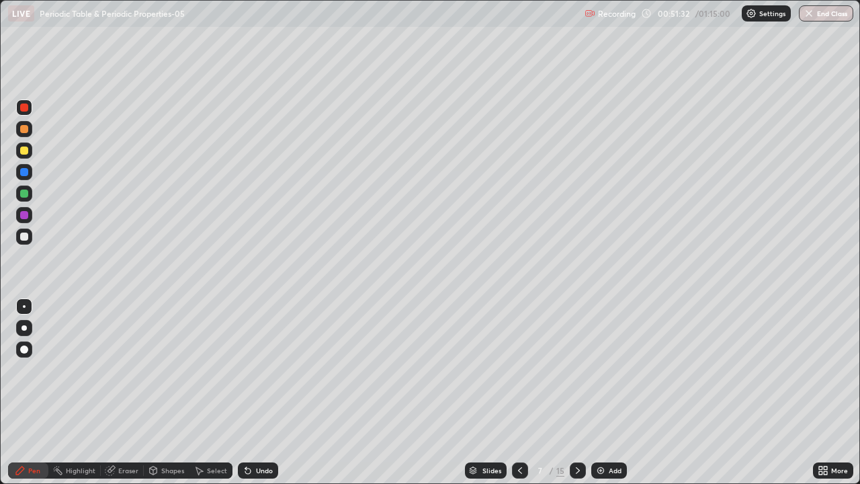
click at [518, 398] on icon at bounding box center [519, 470] width 11 height 11
click at [521, 398] on icon at bounding box center [519, 470] width 11 height 11
click at [519, 398] on icon at bounding box center [520, 470] width 4 height 7
click at [578, 398] on icon at bounding box center [578, 470] width 4 height 7
click at [81, 398] on div "Highlight" at bounding box center [74, 470] width 52 height 16
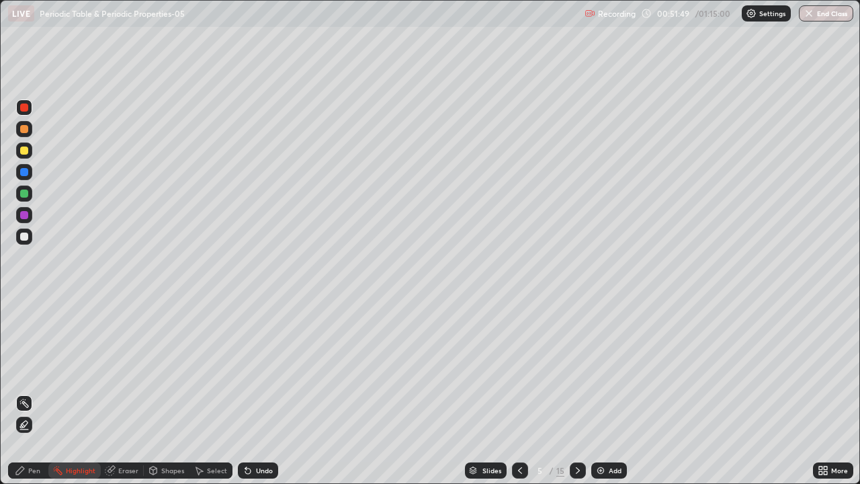
click at [21, 134] on div at bounding box center [24, 129] width 16 height 16
click at [574, 398] on icon at bounding box center [577, 470] width 11 height 11
click at [576, 398] on icon at bounding box center [577, 470] width 11 height 11
click at [127, 398] on div "Eraser" at bounding box center [122, 470] width 43 height 16
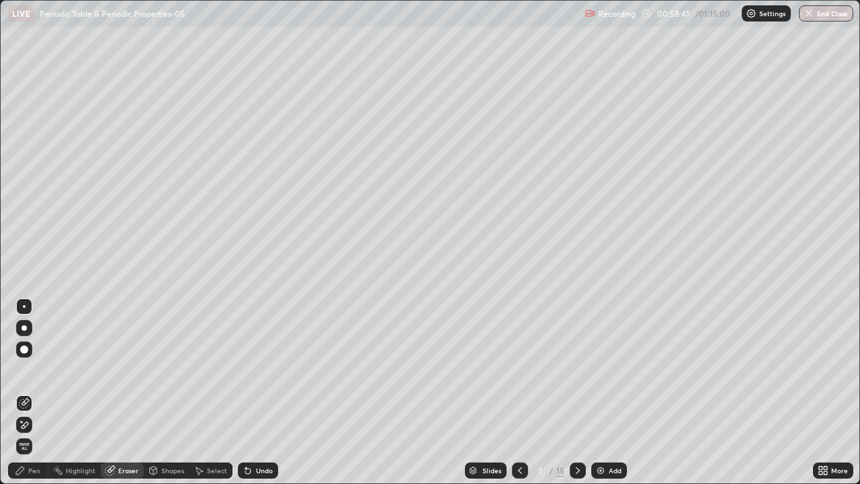
click at [25, 398] on icon at bounding box center [24, 424] width 11 height 11
click at [34, 398] on div "Pen" at bounding box center [34, 470] width 12 height 7
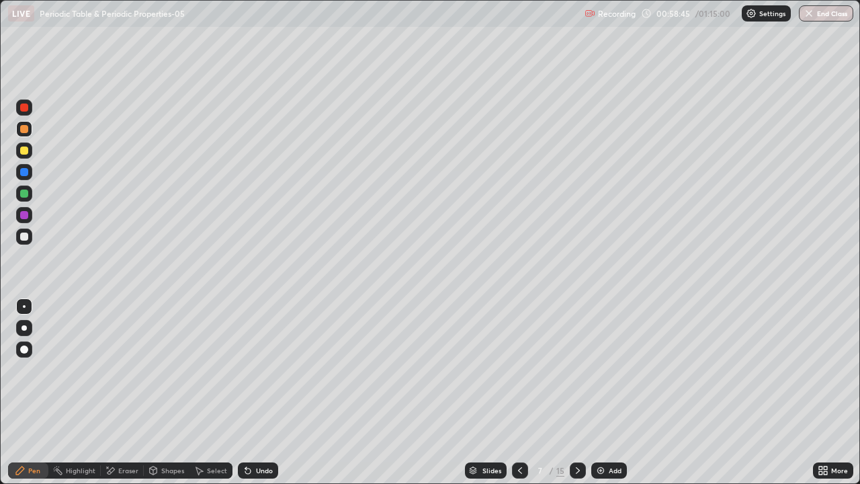
click at [25, 150] on div at bounding box center [24, 150] width 8 height 8
click at [69, 398] on div "Highlight" at bounding box center [74, 470] width 52 height 16
click at [518, 398] on icon at bounding box center [519, 470] width 11 height 11
click at [512, 398] on div at bounding box center [520, 470] width 16 height 16
click at [572, 398] on div at bounding box center [578, 470] width 16 height 27
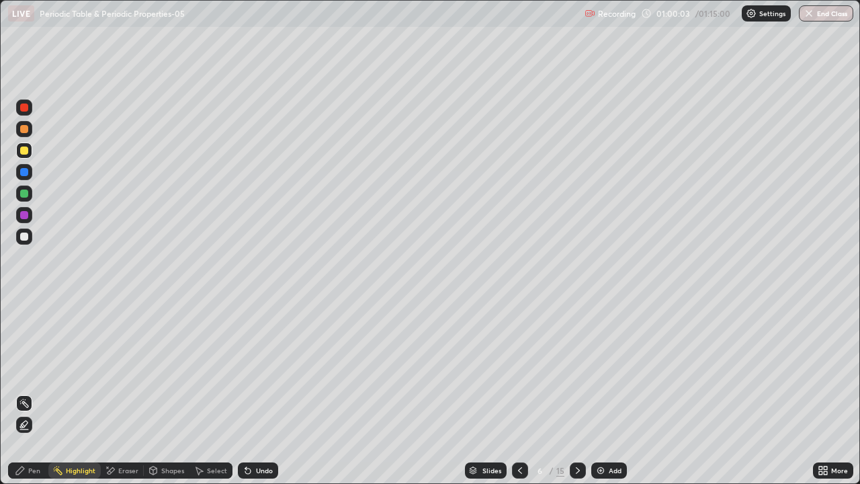
click at [576, 398] on icon at bounding box center [577, 470] width 11 height 11
click at [34, 398] on div "Pen" at bounding box center [34, 470] width 12 height 7
click at [24, 237] on div at bounding box center [24, 236] width 8 height 8
click at [258, 398] on div "Undo" at bounding box center [264, 470] width 17 height 7
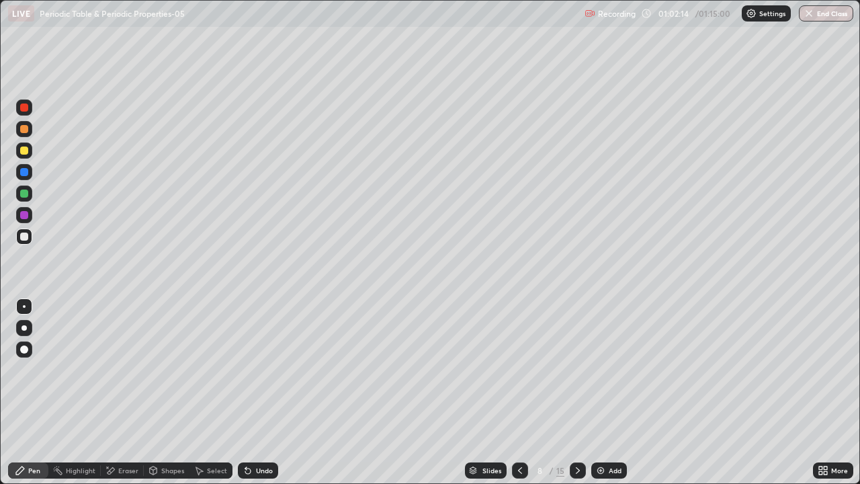
click at [24, 173] on div at bounding box center [24, 172] width 8 height 8
click at [25, 214] on div at bounding box center [24, 215] width 8 height 8
click at [24, 194] on div at bounding box center [24, 193] width 8 height 8
click at [26, 238] on div at bounding box center [24, 236] width 8 height 8
click at [28, 193] on div at bounding box center [24, 193] width 8 height 8
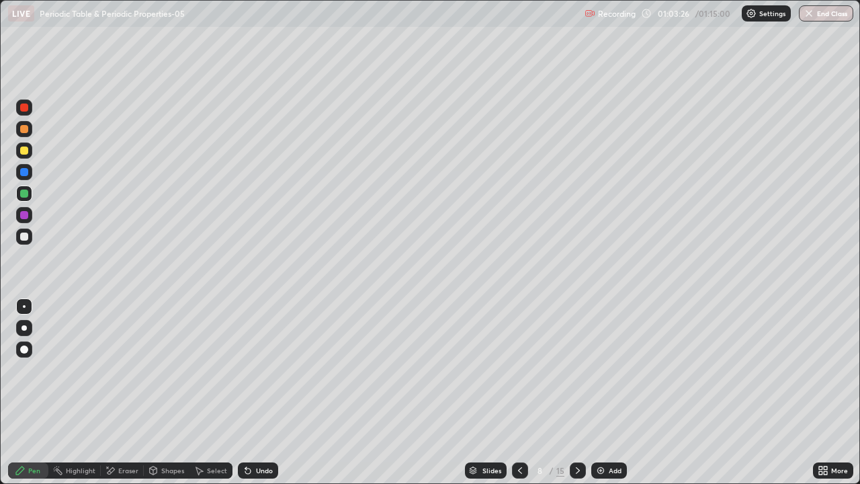
click at [26, 236] on div at bounding box center [24, 236] width 8 height 8
click at [246, 398] on icon at bounding box center [247, 470] width 5 height 5
click at [27, 175] on div at bounding box center [24, 172] width 8 height 8
click at [29, 238] on div at bounding box center [24, 236] width 16 height 16
click at [27, 193] on div at bounding box center [24, 193] width 8 height 8
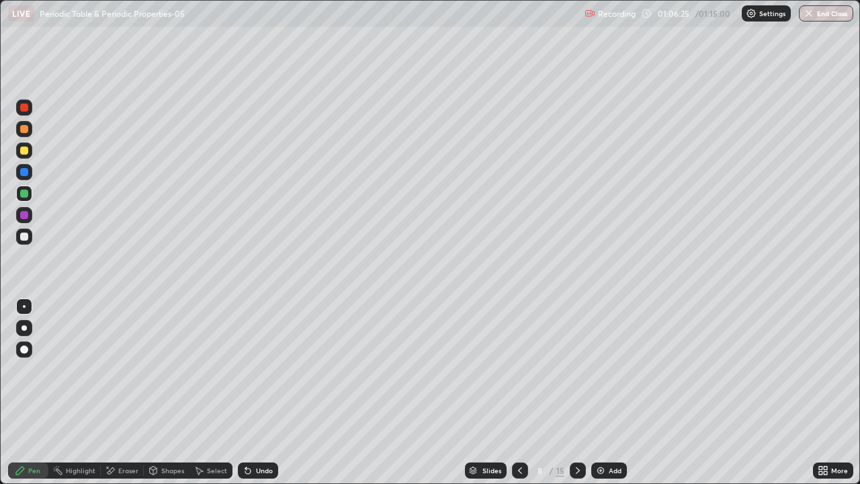
click at [132, 398] on div "Eraser" at bounding box center [128, 470] width 20 height 7
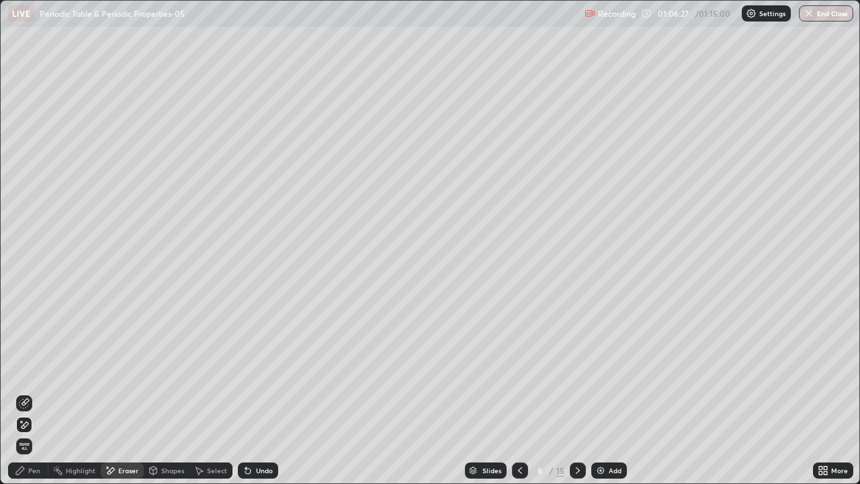
click at [46, 398] on div "Pen" at bounding box center [28, 470] width 40 height 16
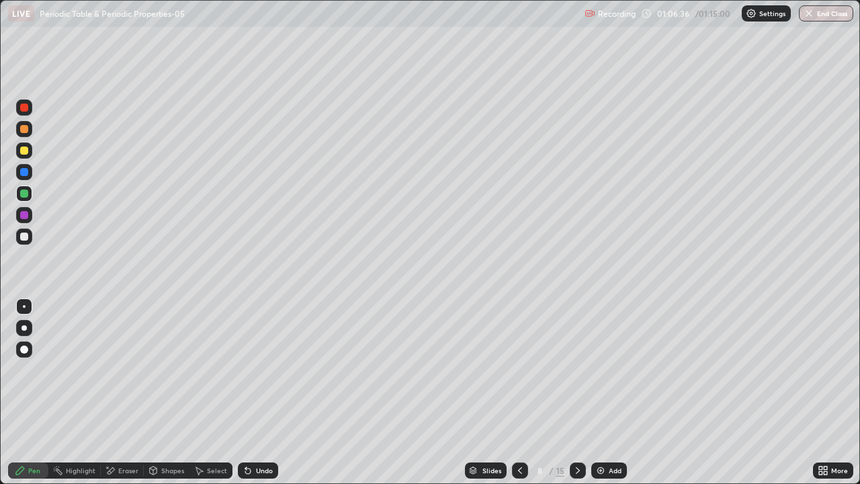
click at [28, 217] on div at bounding box center [24, 215] width 8 height 8
click at [83, 398] on div "Highlight" at bounding box center [81, 470] width 30 height 7
click at [23, 107] on div at bounding box center [24, 107] width 8 height 8
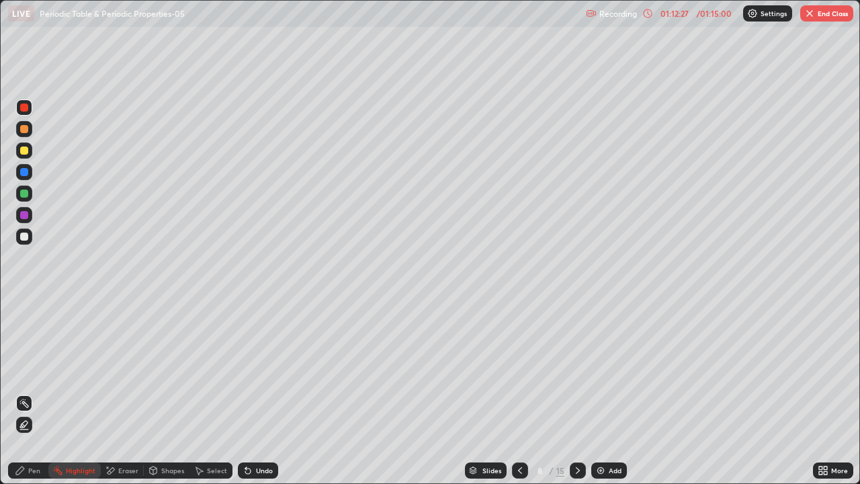
click at [814, 13] on img "button" at bounding box center [809, 13] width 11 height 11
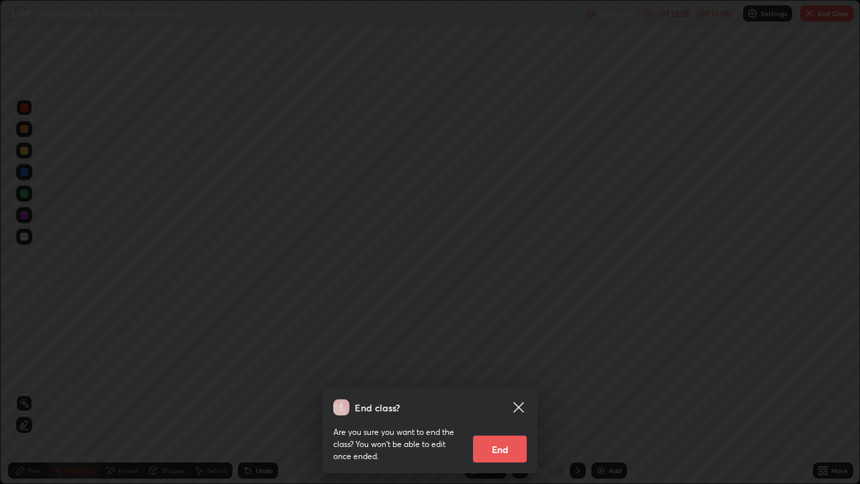
click at [504, 398] on button "End" at bounding box center [500, 448] width 54 height 27
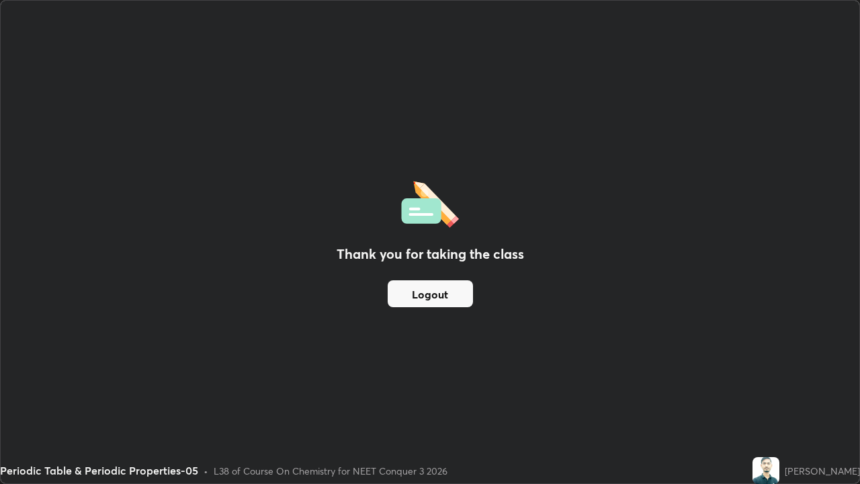
click at [447, 291] on button "Logout" at bounding box center [430, 293] width 85 height 27
